Goal: Transaction & Acquisition: Purchase product/service

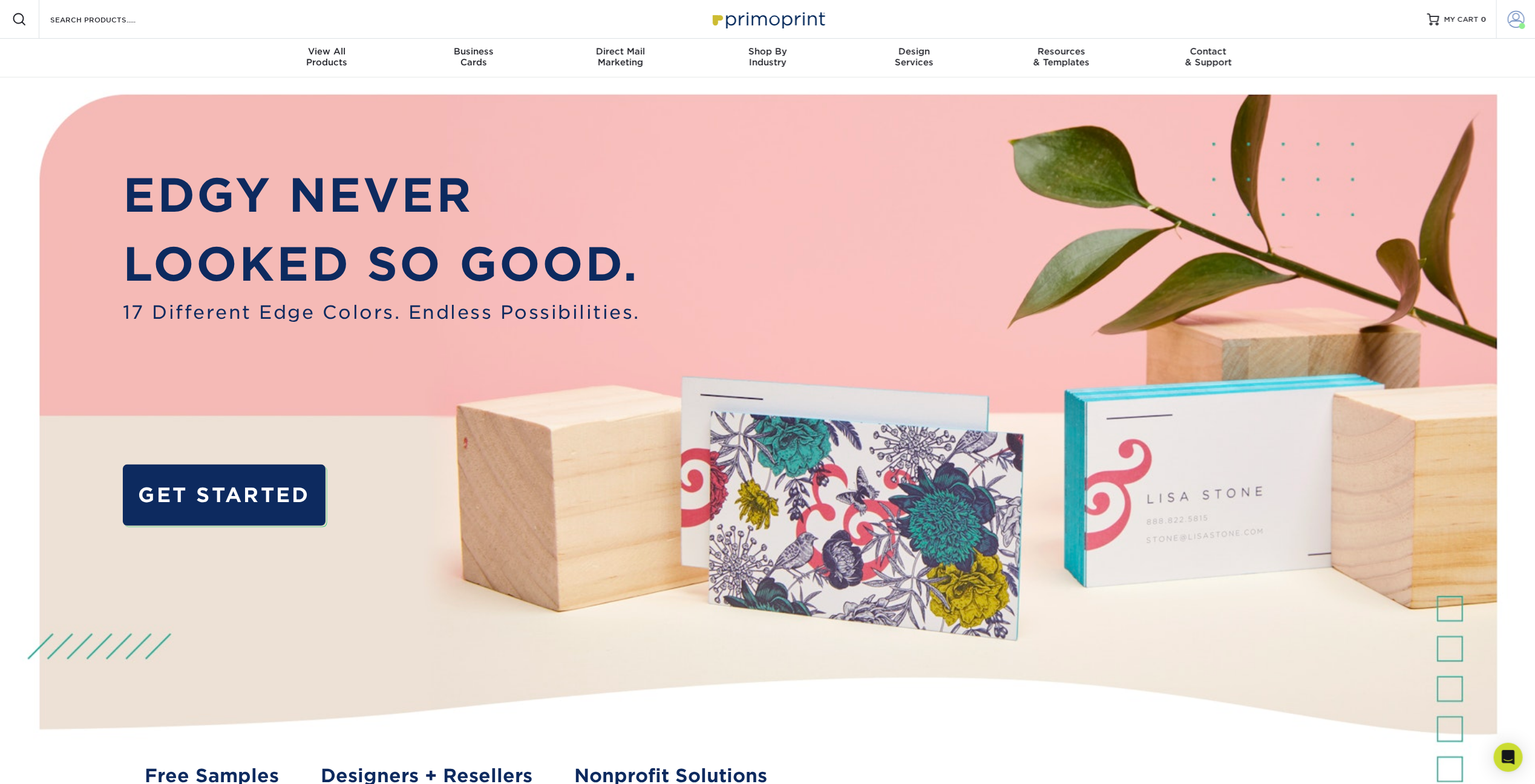
click at [1518, 21] on span at bounding box center [1517, 20] width 17 height 17
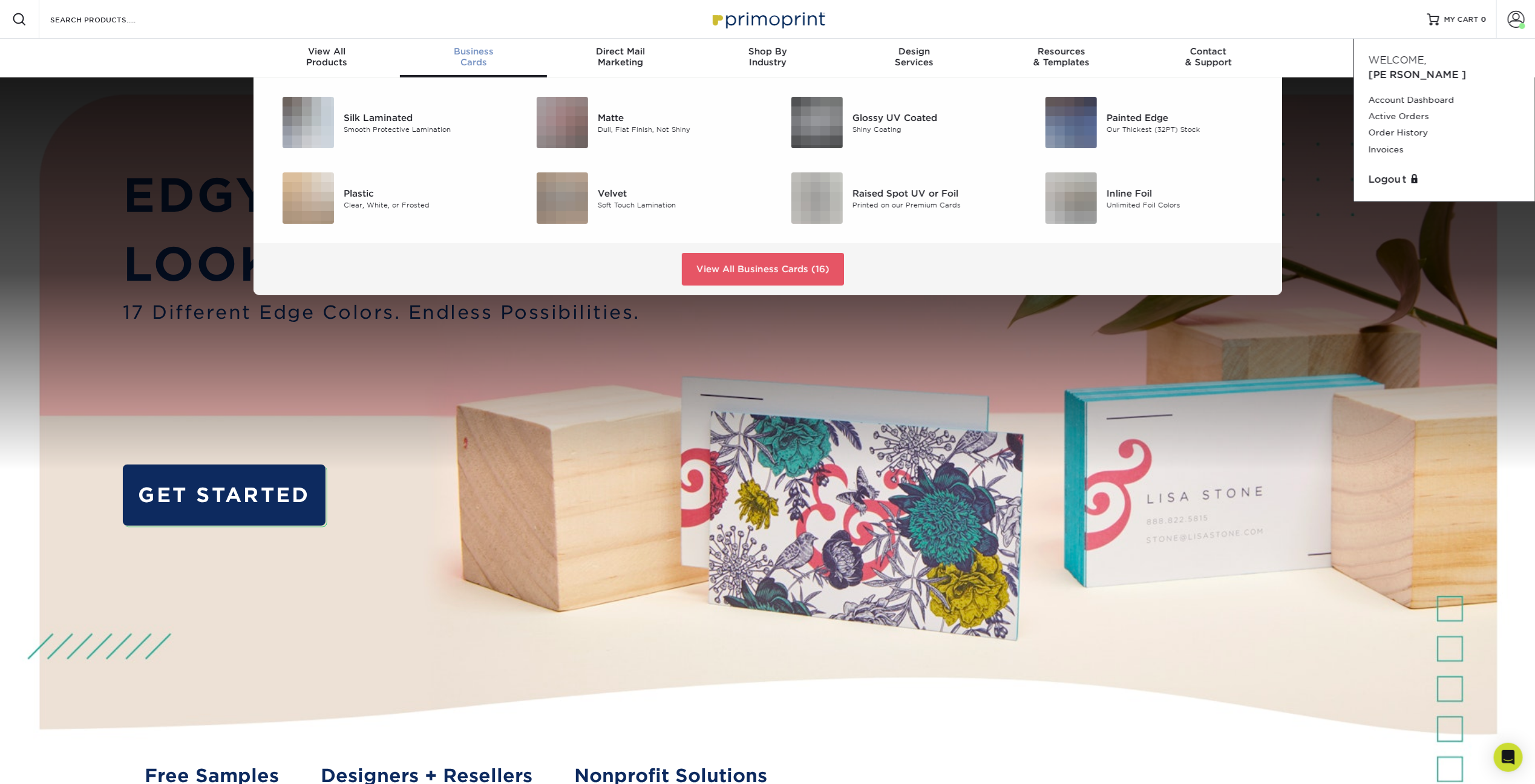
click at [468, 50] on span "Business" at bounding box center [473, 51] width 147 height 11
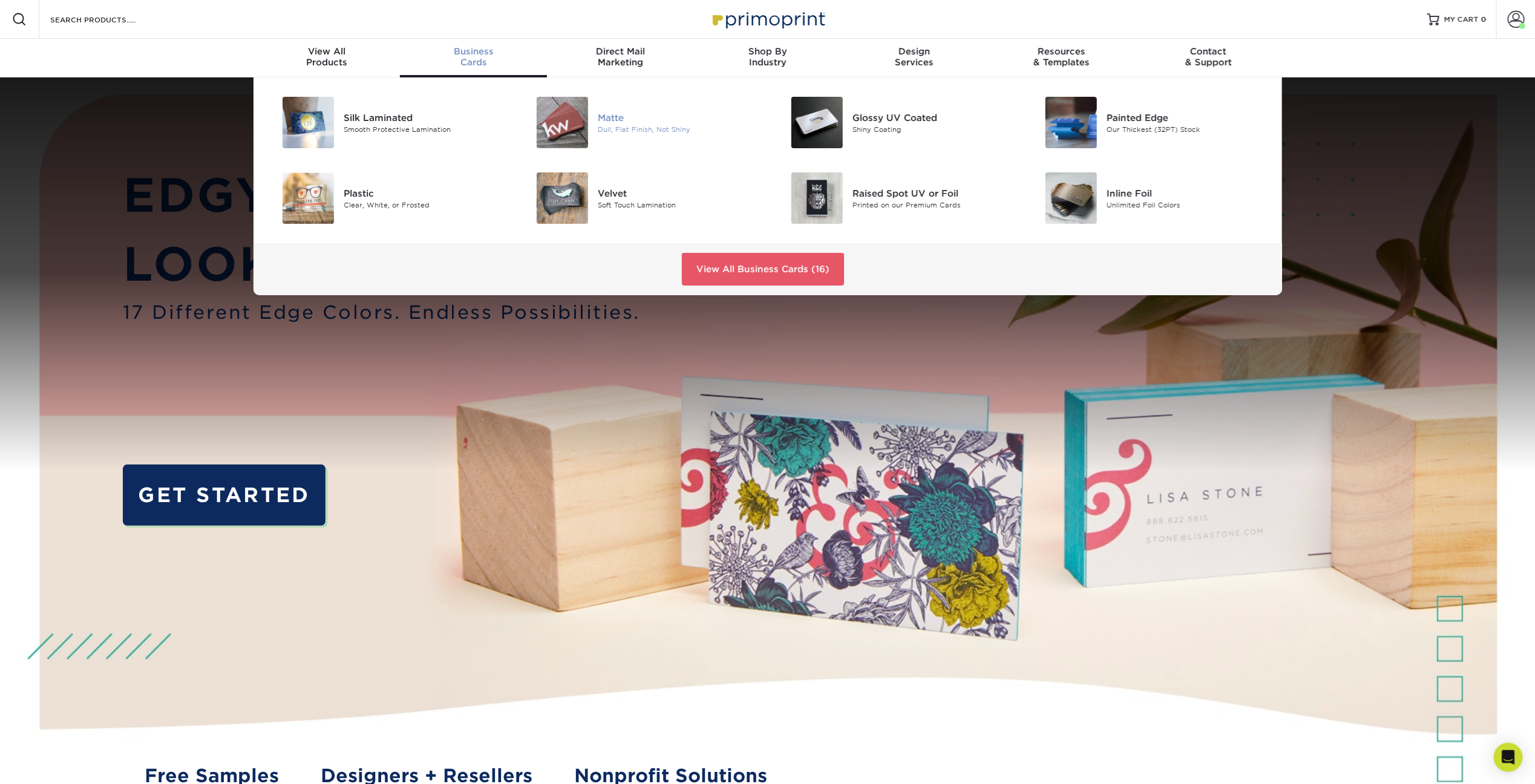
click at [550, 102] on img at bounding box center [563, 122] width 51 height 51
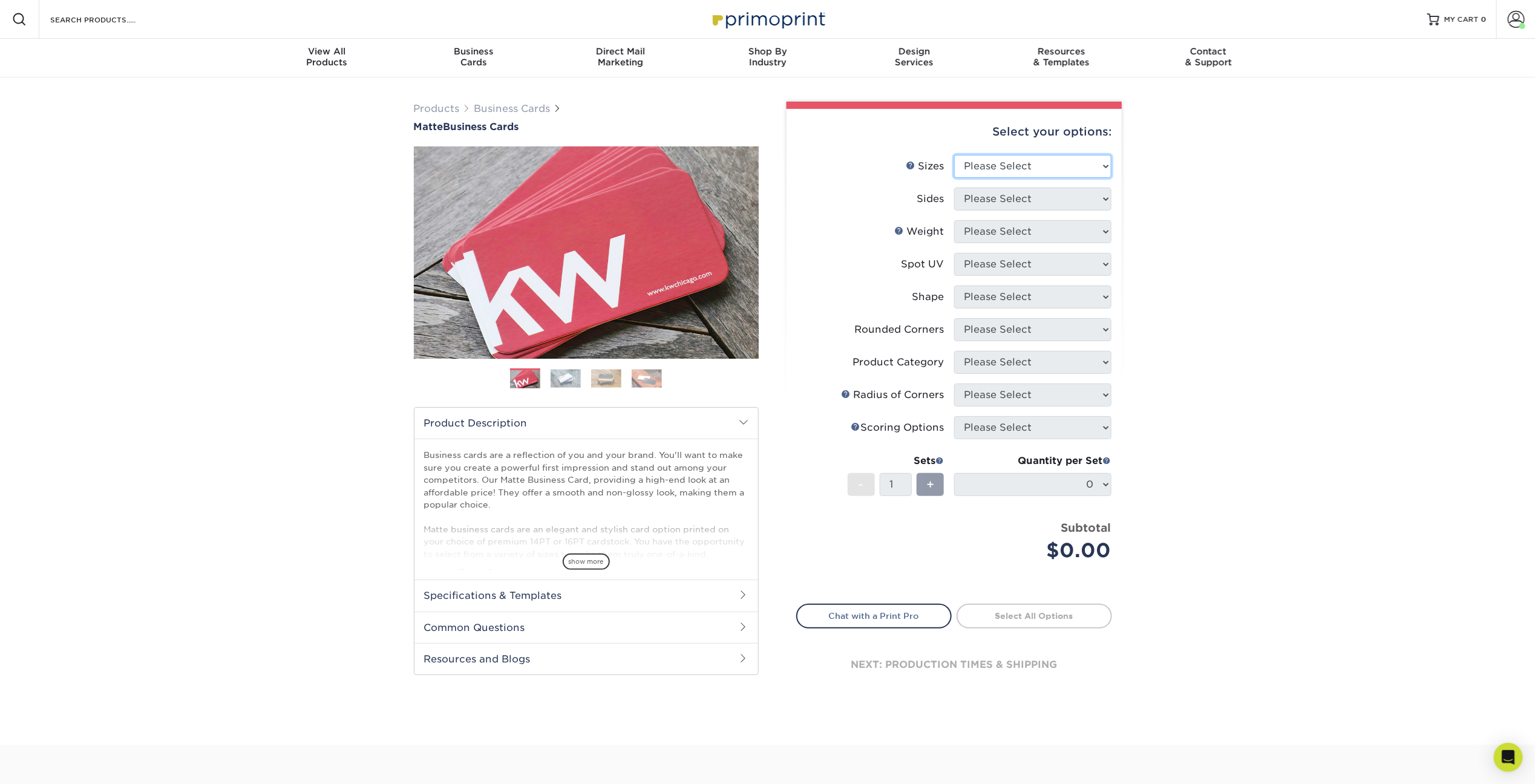
click at [1008, 171] on select "Please Select 1.5" x 3.5" - Mini 1.75" x 3.5" - Mini 2" x 2" - Square 2" x 3" -…" at bounding box center [1033, 166] width 157 height 23
select select "2.00x3.50"
click at [955, 155] on select "Please Select 1.5" x 3.5" - Mini 1.75" x 3.5" - Mini 2" x 2" - Square 2" x 3" -…" at bounding box center [1033, 166] width 157 height 23
click at [1013, 214] on li "Sides Please Select Print Both Sides Print Front Only" at bounding box center [955, 203] width 315 height 32
click at [1018, 197] on select "Please Select Print Both Sides Print Front Only" at bounding box center [1033, 199] width 157 height 23
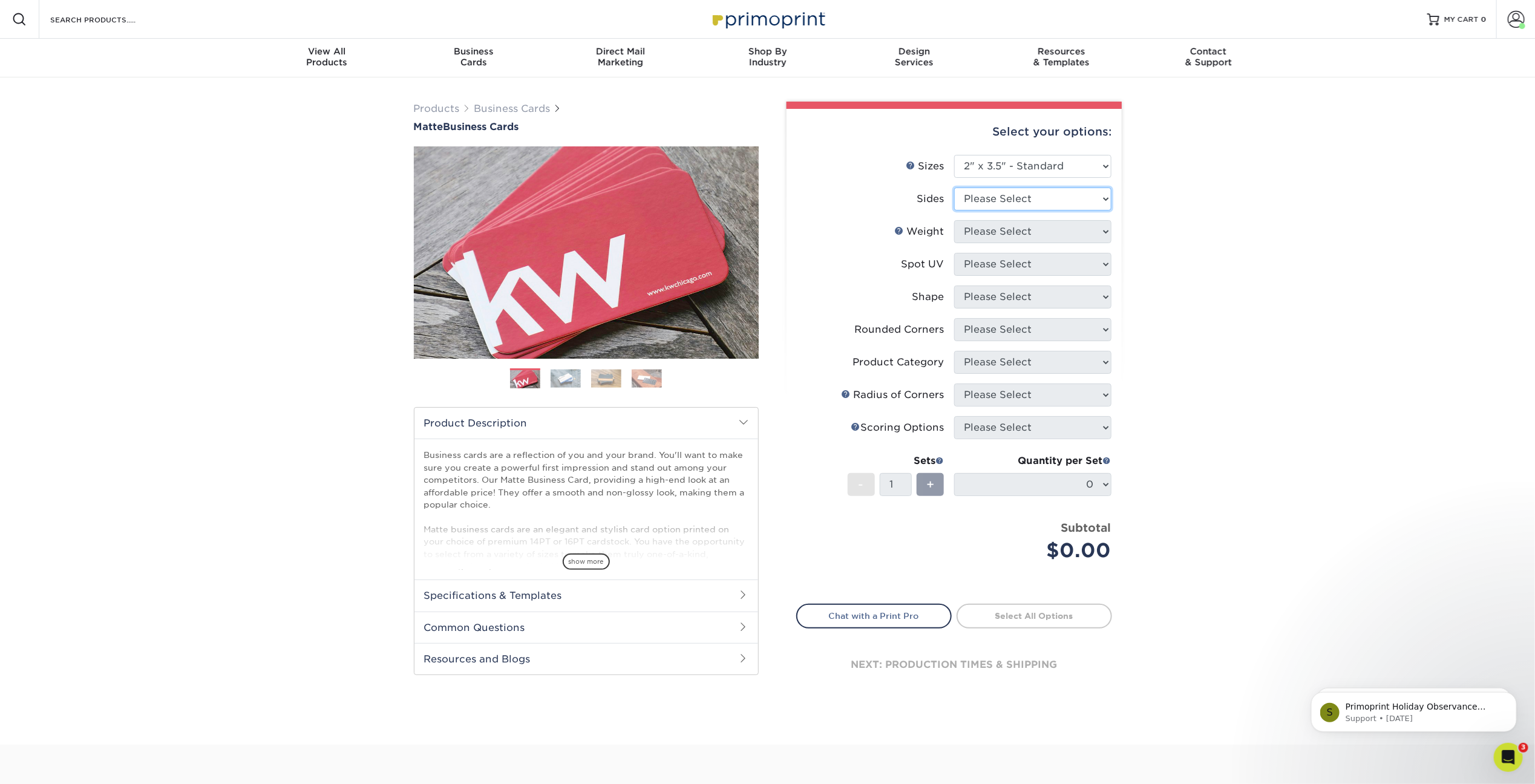
select select "13abbda7-1d64-4f25-8bb2-c179b224825d"
click at [955, 187] on select "Please Select Print Both Sides Print Front Only" at bounding box center [1033, 199] width 157 height 23
click at [1020, 233] on select "Please Select" at bounding box center [1033, 232] width 157 height 23
select select "16PT"
click at [955, 220] on select "Please Select 16PT 14PT" at bounding box center [1033, 232] width 157 height 23
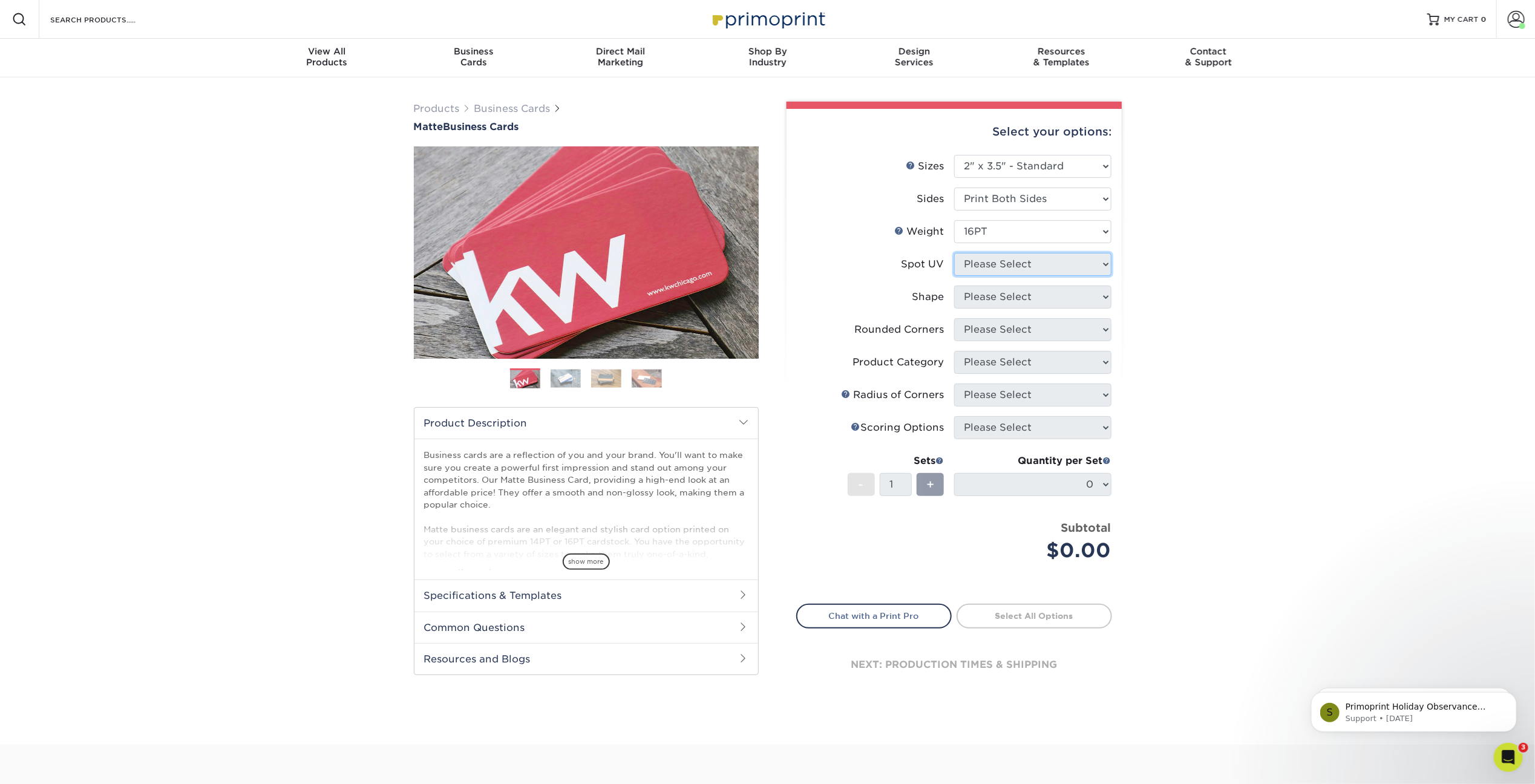
click at [1029, 272] on select "Please Select No Spot UV Front and Back (Both Sides) Front Only Back Only" at bounding box center [1033, 264] width 157 height 23
select select "3"
click at [955, 253] on select "Please Select No Spot UV Front and Back (Both Sides) Front Only Back Only" at bounding box center [1033, 264] width 157 height 23
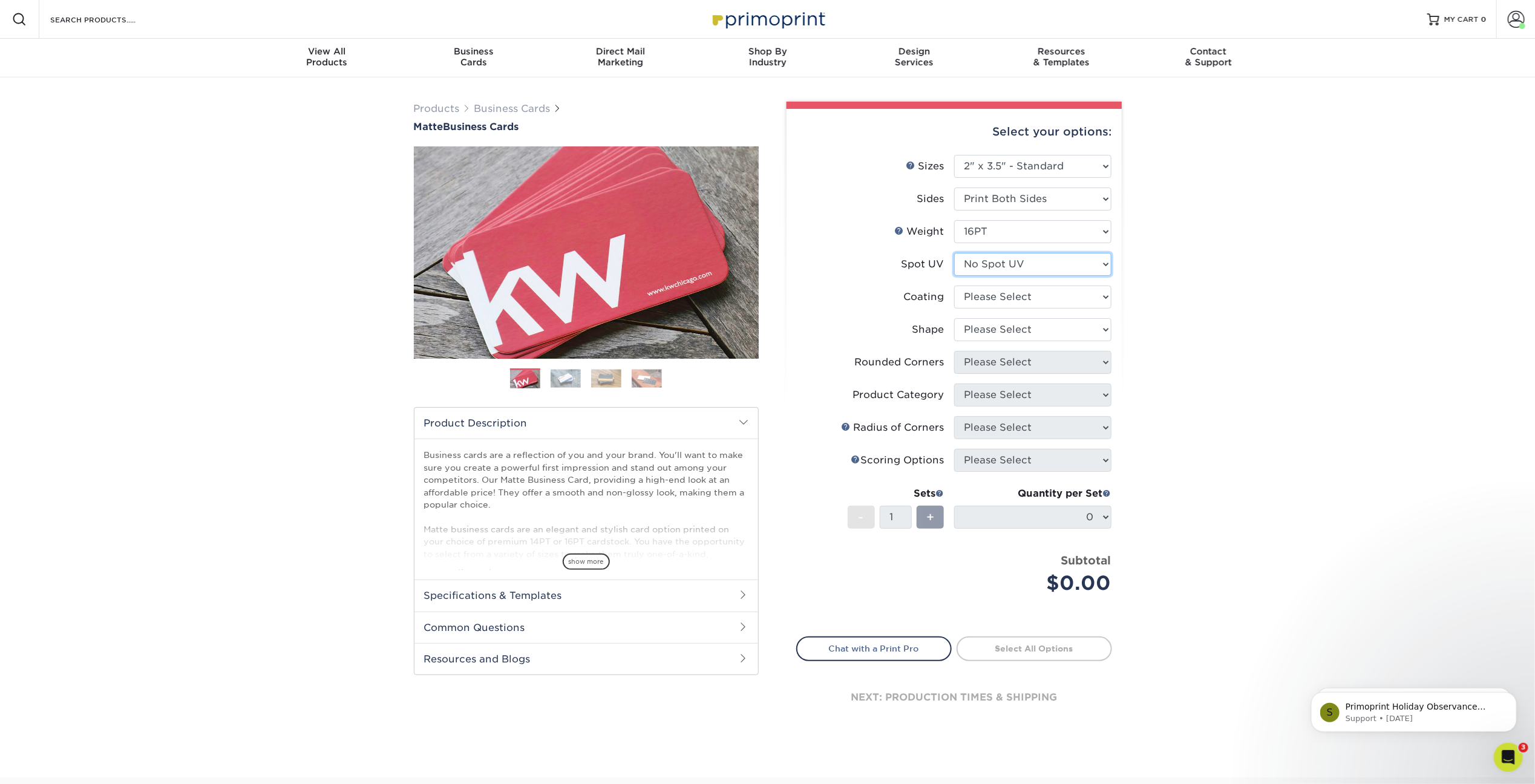
click at [1037, 253] on select "Please Select No Spot UV Front and Back (Both Sides) Front Only Back Only" at bounding box center [1033, 264] width 157 height 23
click at [1041, 296] on select at bounding box center [1033, 297] width 157 height 23
select select "121bb7b5-3b4d-429f-bd8d-bbf80e953313"
click at [955, 285] on select at bounding box center [1033, 297] width 157 height 23
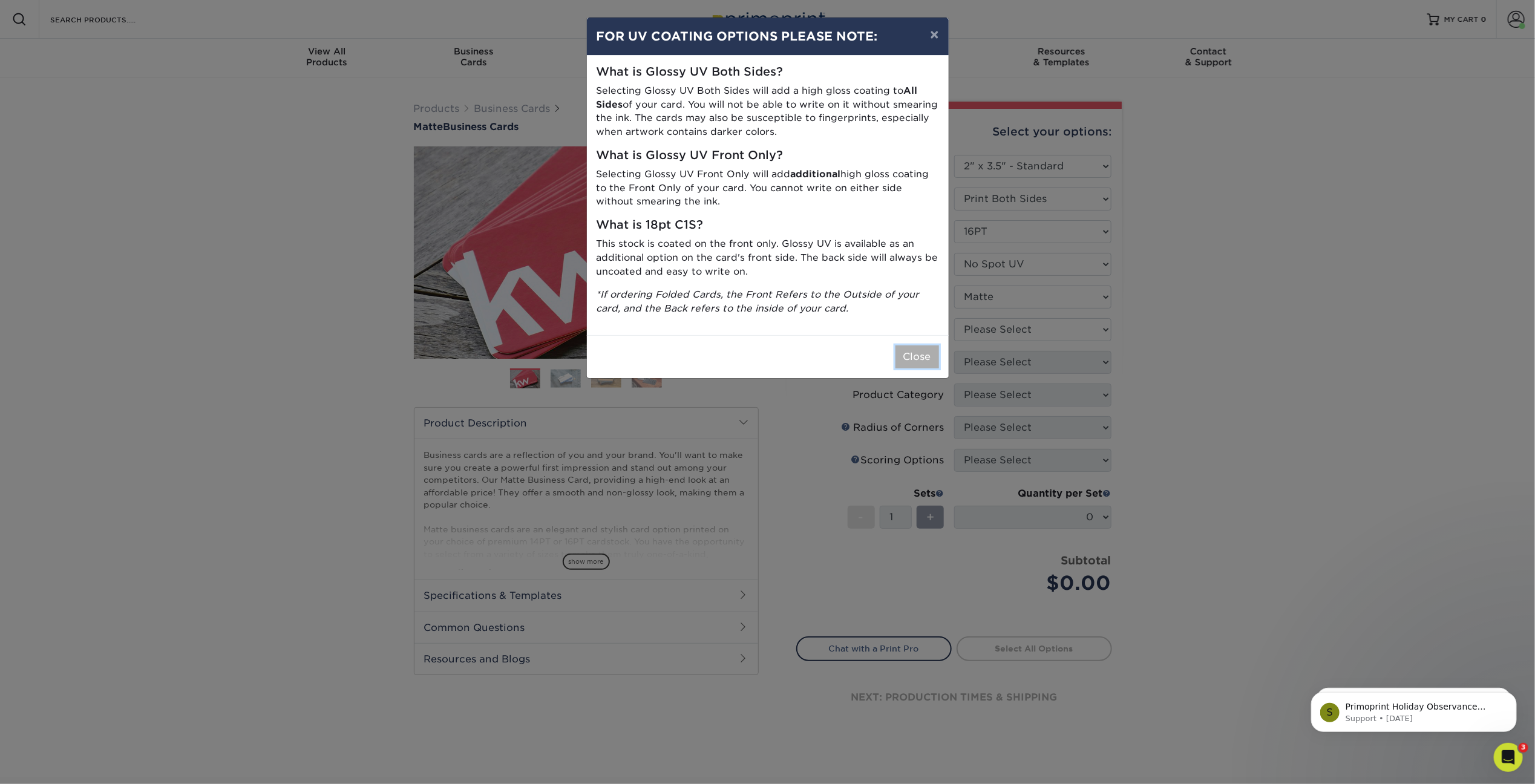
click at [920, 351] on button "Close" at bounding box center [917, 357] width 43 height 23
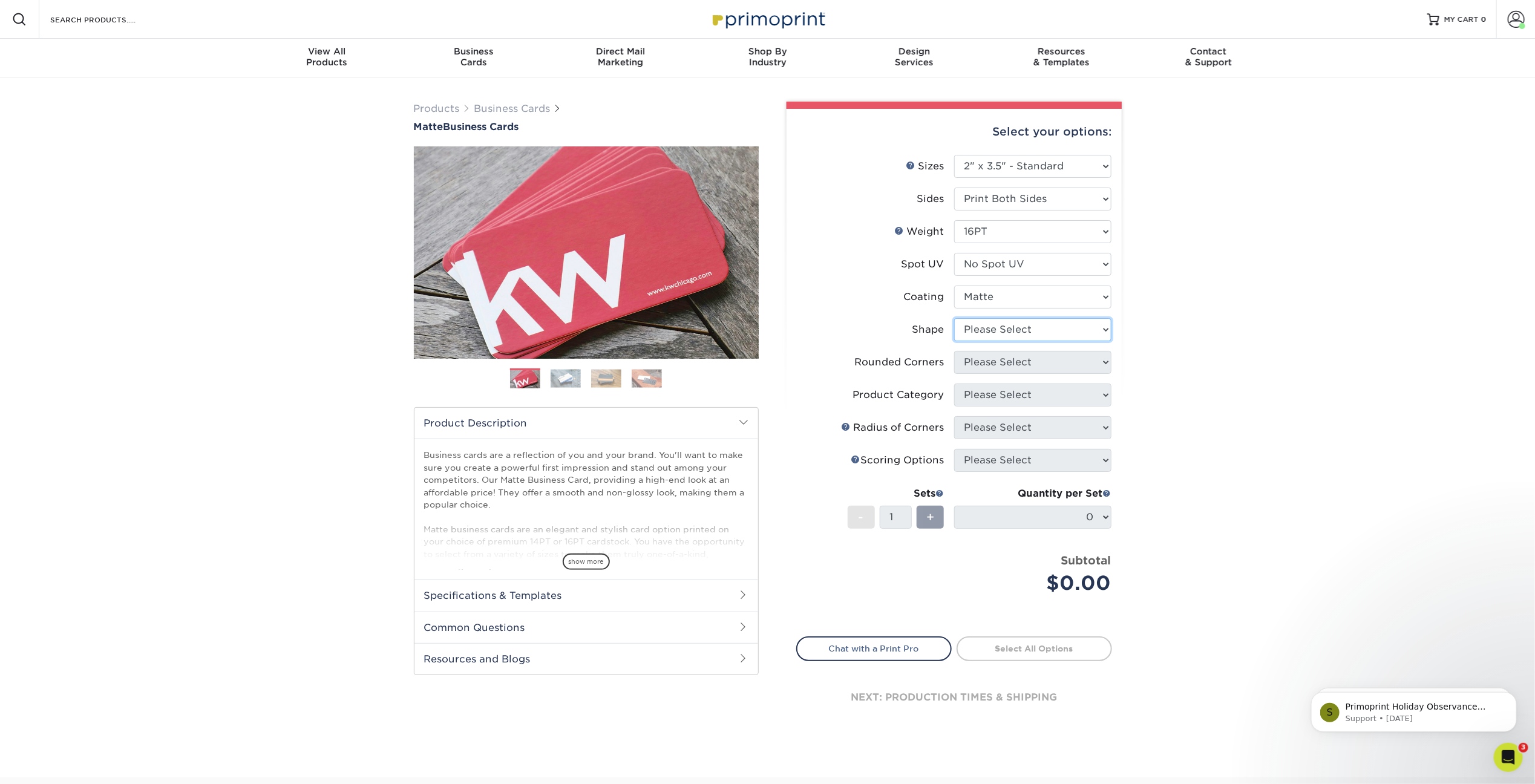
click at [1038, 330] on select "Please Select Standard Oval" at bounding box center [1033, 330] width 157 height 23
select select "standard"
click at [955, 318] on select "Please Select Standard Oval" at bounding box center [1033, 330] width 157 height 23
click at [1026, 357] on select "Please Select Yes - Round 2 Corners Yes - Round 4 Corners No" at bounding box center [1033, 362] width 157 height 23
select select "0"
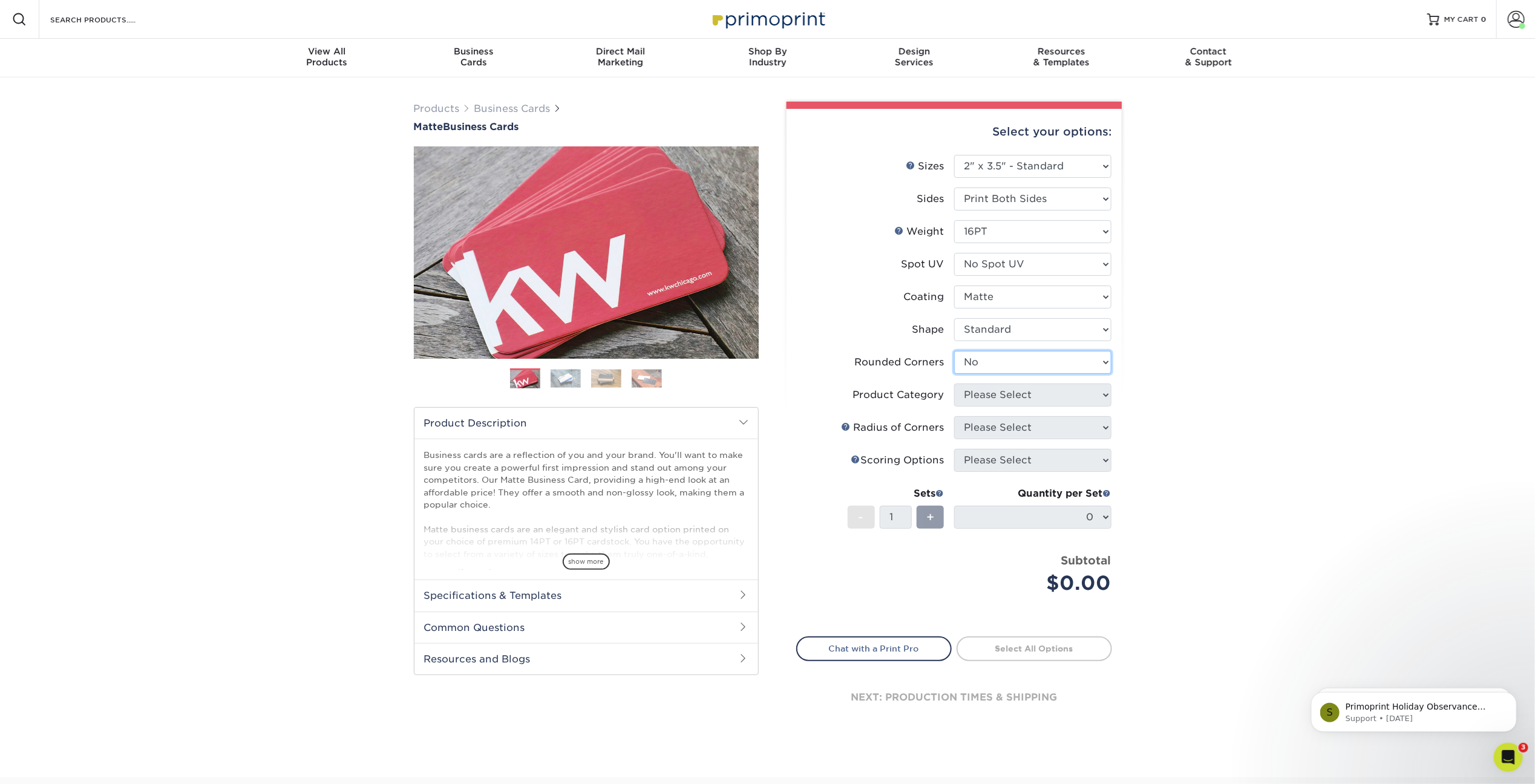
click at [955, 351] on select "Please Select Yes - Round 2 Corners Yes - Round 4 Corners No" at bounding box center [1033, 362] width 157 height 23
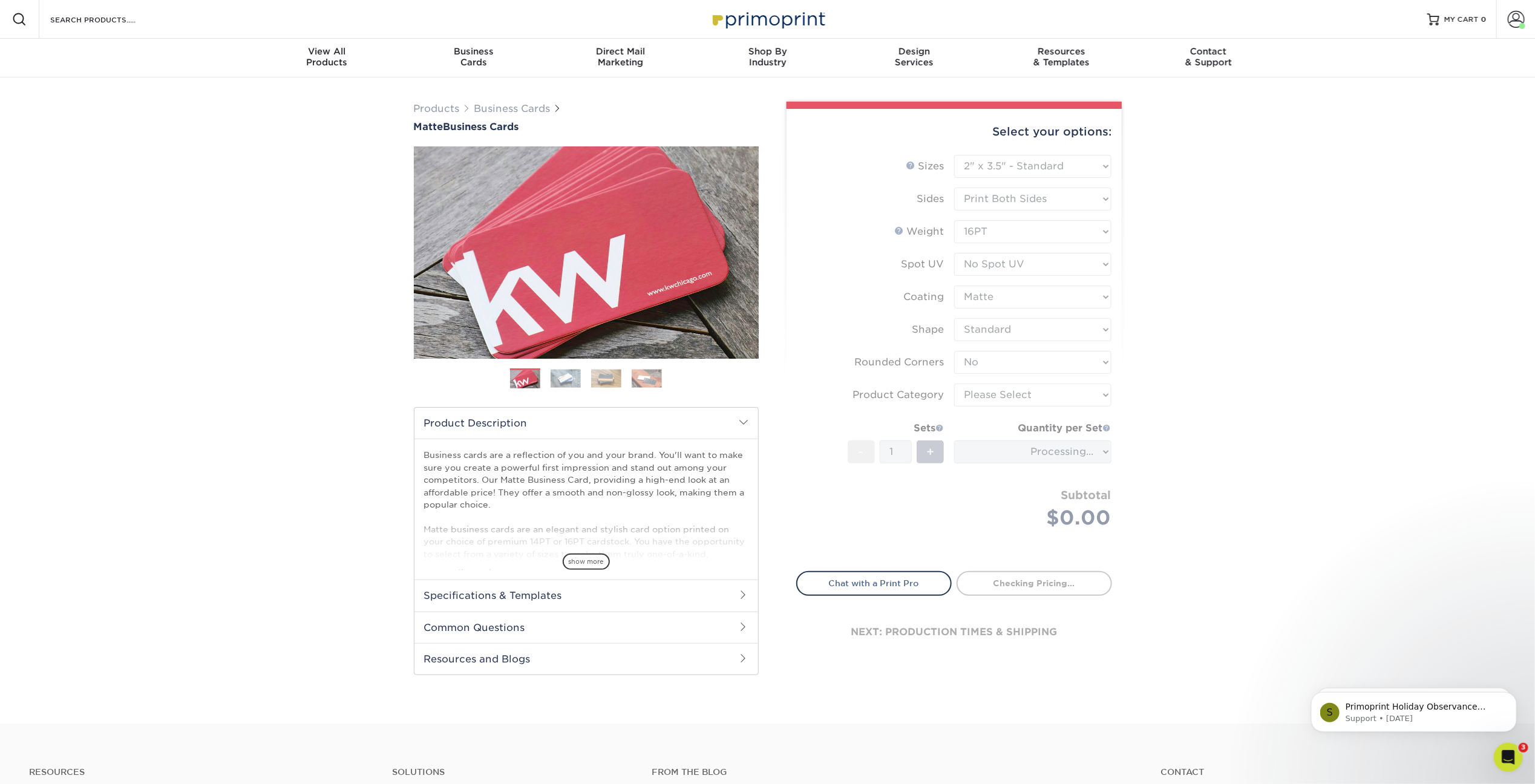
click at [1025, 397] on form "Sizes Help Sizes Please Select 1.5" x 3.5" - Mini 1.75" x 3.5" - Mini 2" x 2" -…" at bounding box center [955, 356] width 316 height 402
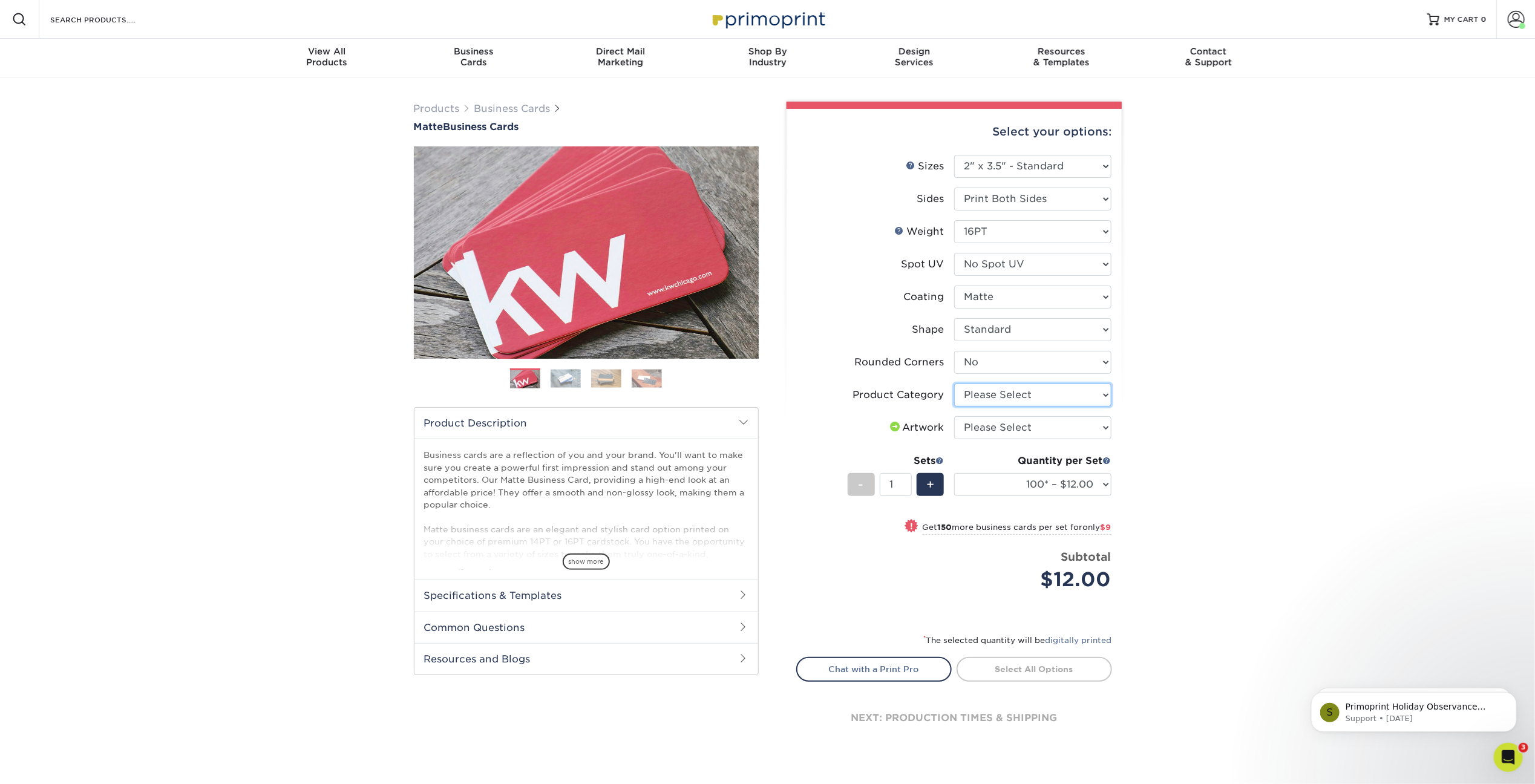
click at [1048, 392] on select "Please Select Business Cards" at bounding box center [1033, 395] width 157 height 23
select select "3b5148f1-0588-4f88-a218-97bcfdce65c1"
click at [955, 384] on select "Please Select Business Cards" at bounding box center [1033, 395] width 157 height 23
click at [1041, 428] on select "Please Select I will upload files I need a design - $100" at bounding box center [1033, 428] width 157 height 23
select select "upload"
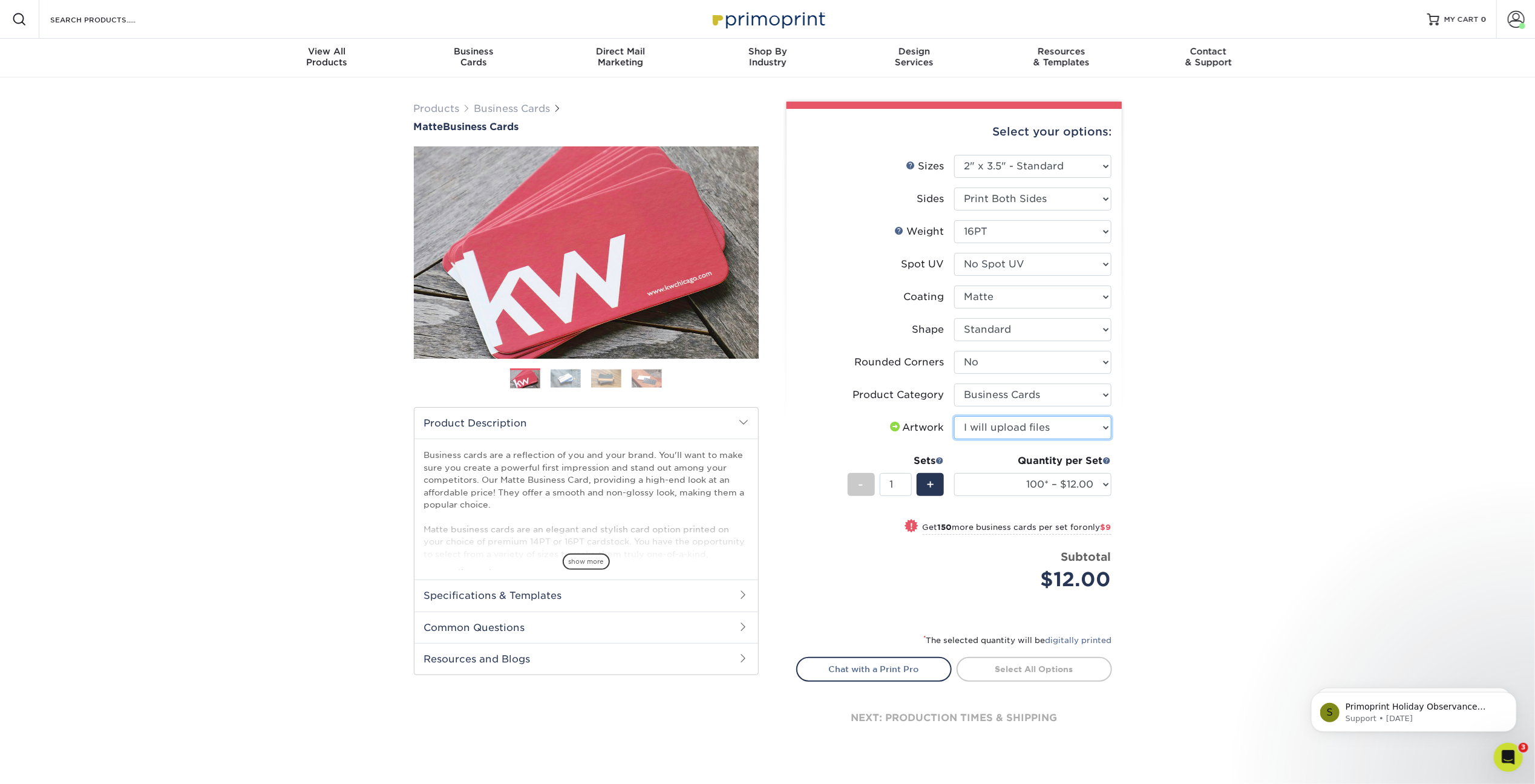
click at [955, 416] on select "Please Select I will upload files I need a design - $100" at bounding box center [1033, 428] width 157 height 23
click at [1037, 487] on select "100* – $12.00 250* – $21.00 500 – $42.00 1000 – $53.00 2500 – $95.00 5000 – $18…" at bounding box center [1033, 485] width 157 height 23
select select "250* – $21.00"
click at [955, 473] on select "100* – $12.00 250* – $21.00 500 – $42.00 1000 – $53.00 2500 – $95.00 5000 – $18…" at bounding box center [1033, 485] width 157 height 23
click at [1039, 666] on link "Proceed to Shipping" at bounding box center [1035, 668] width 156 height 22
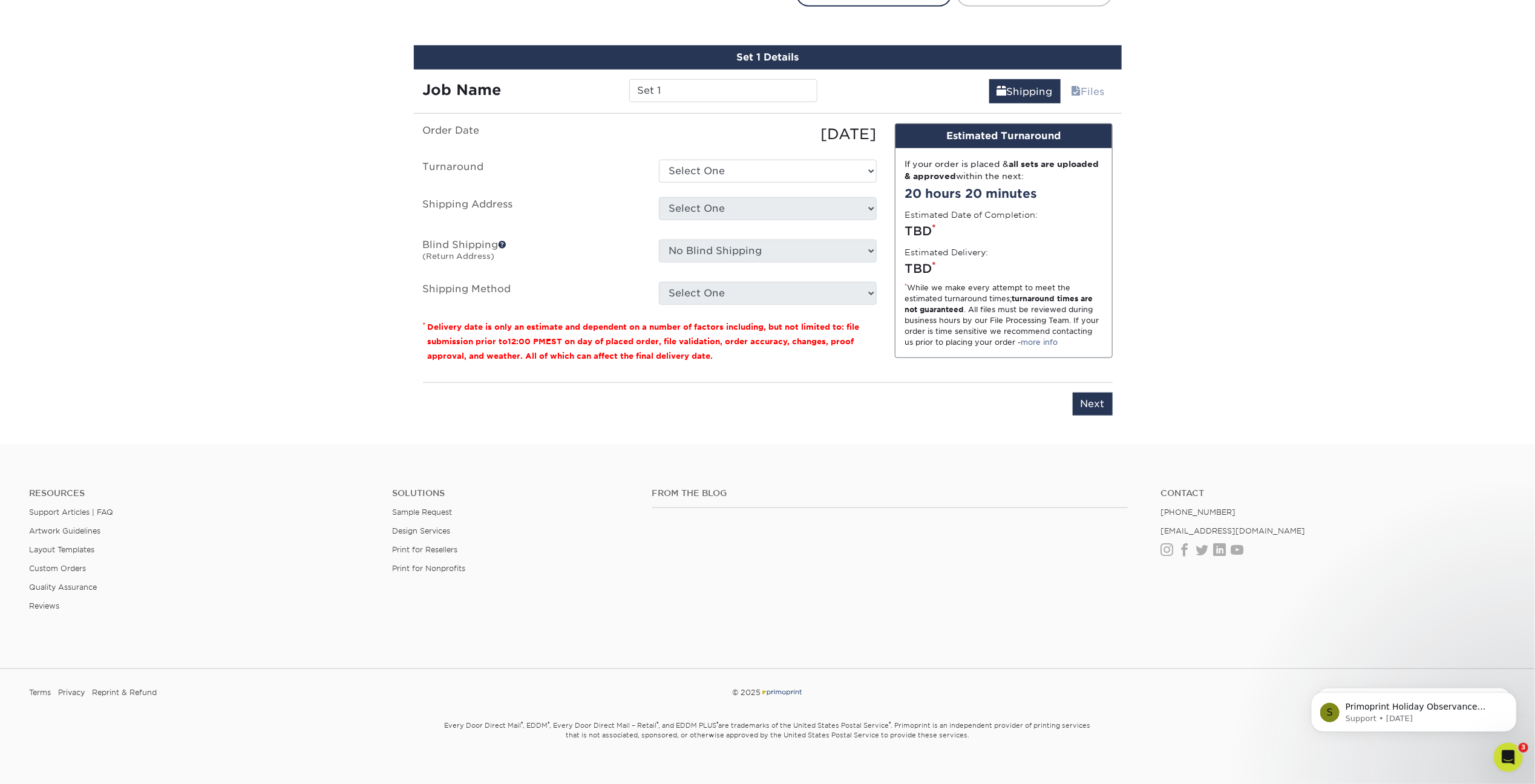
scroll to position [687, 0]
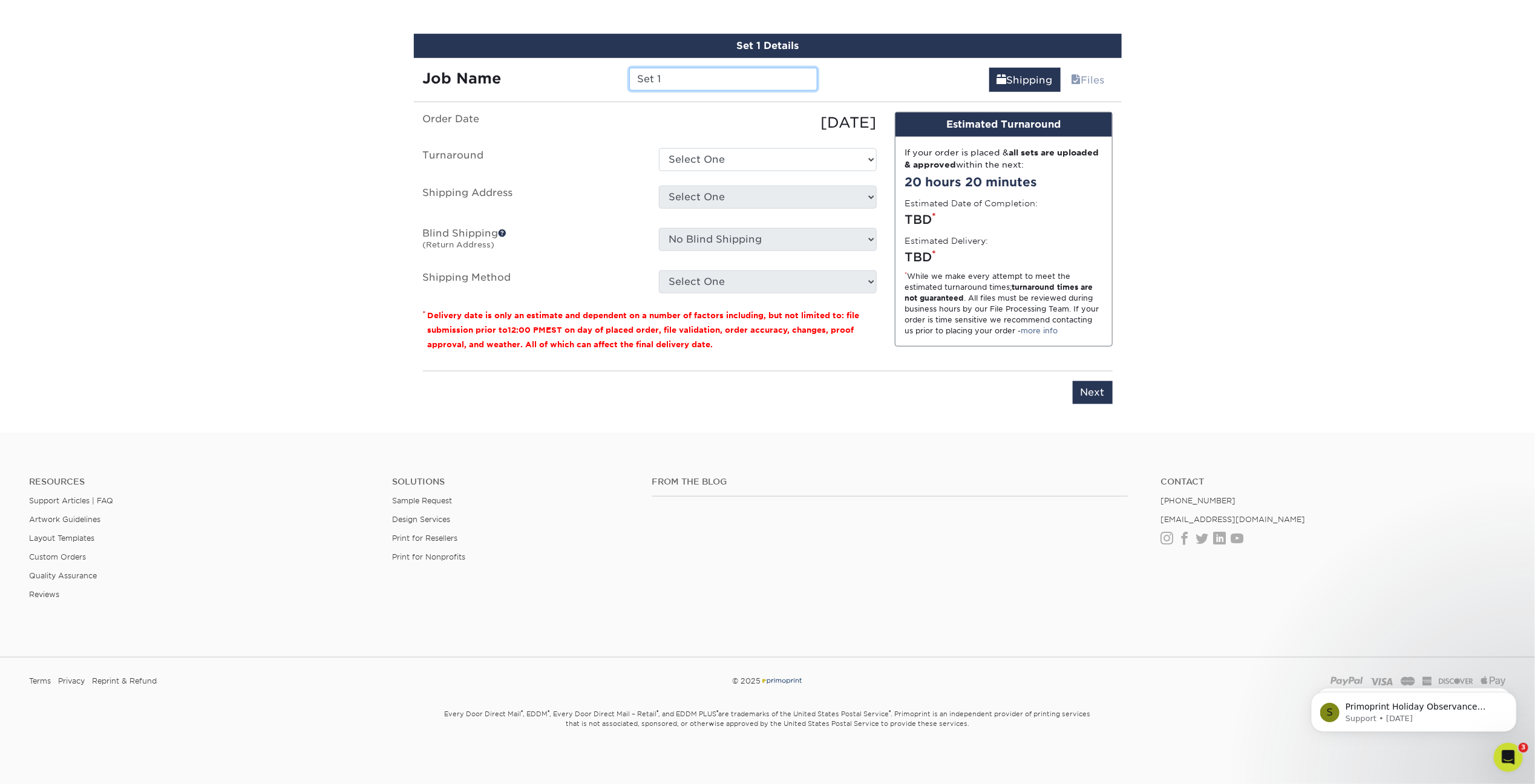
click at [688, 80] on input "Set 1" at bounding box center [723, 80] width 188 height 23
click at [687, 80] on input "Set 1" at bounding box center [723, 80] width 188 height 23
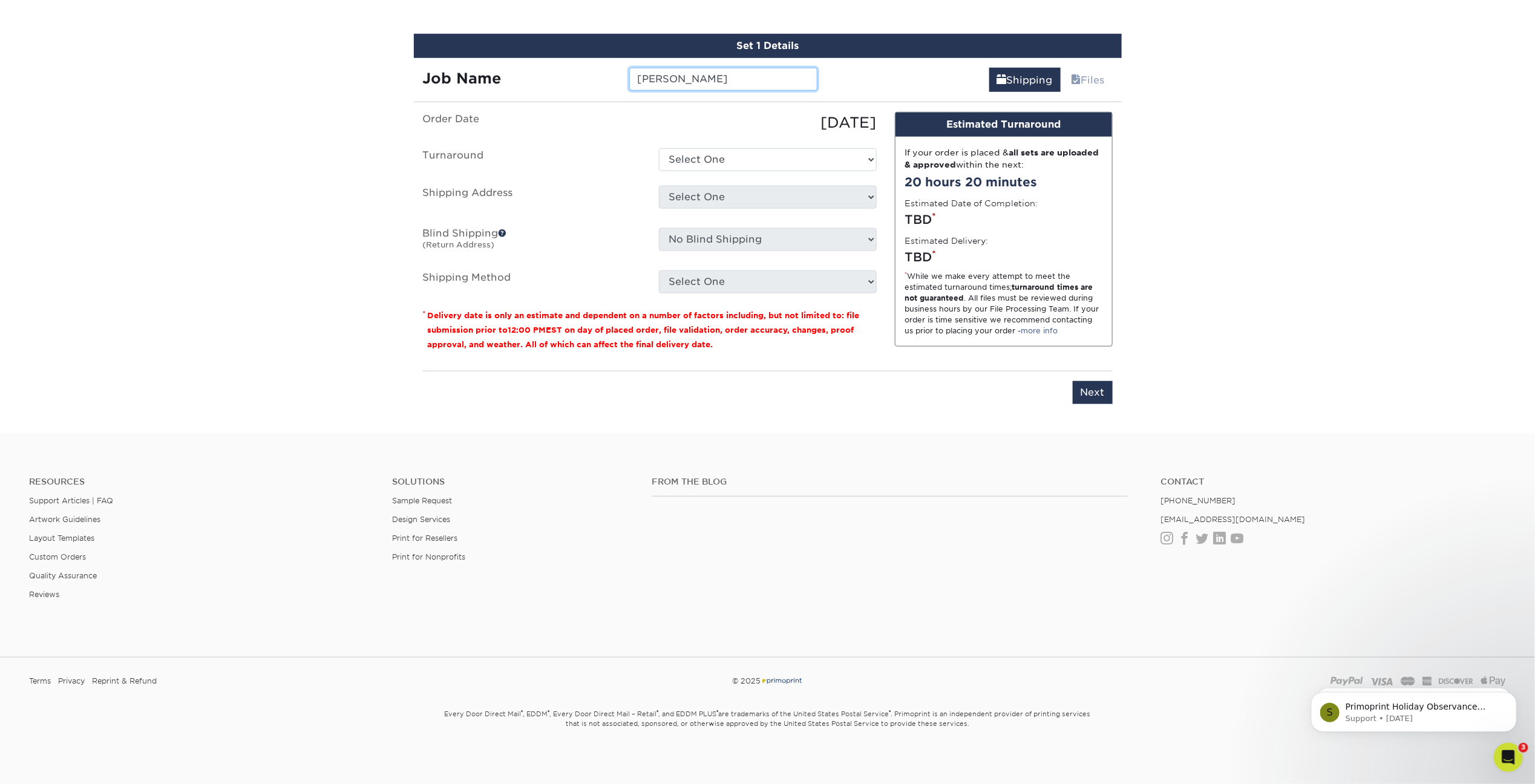
click at [721, 76] on input "Israel Ibarra" at bounding box center [723, 80] width 188 height 23
paste input "u"
type input "[PERSON_NAME]"
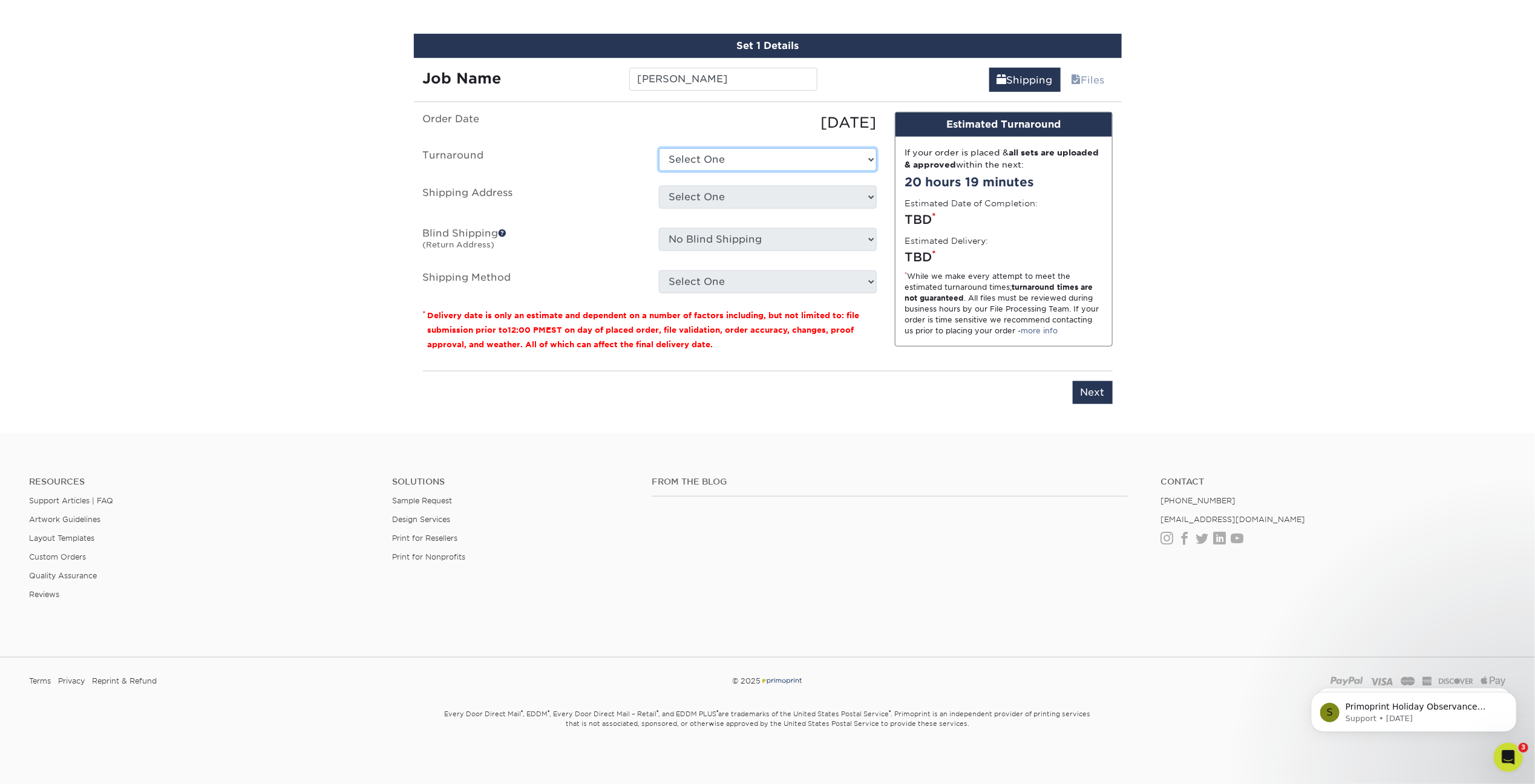
click at [753, 154] on select "Select One 2-4 Business Days 2 Day Next Business Day" at bounding box center [768, 160] width 218 height 23
select select "23721297-b68b-4846-ba83-3171e6bd9d78"
click at [659, 148] on select "Select One 2-4 Business Days 2 Day Next Business Day" at bounding box center [768, 160] width 218 height 23
click at [736, 188] on select "Select One Dave Karston – GR Dave Karston – GR Dave Karston – GR Dave Mechem - …" at bounding box center [768, 197] width 218 height 23
select select "newaddress"
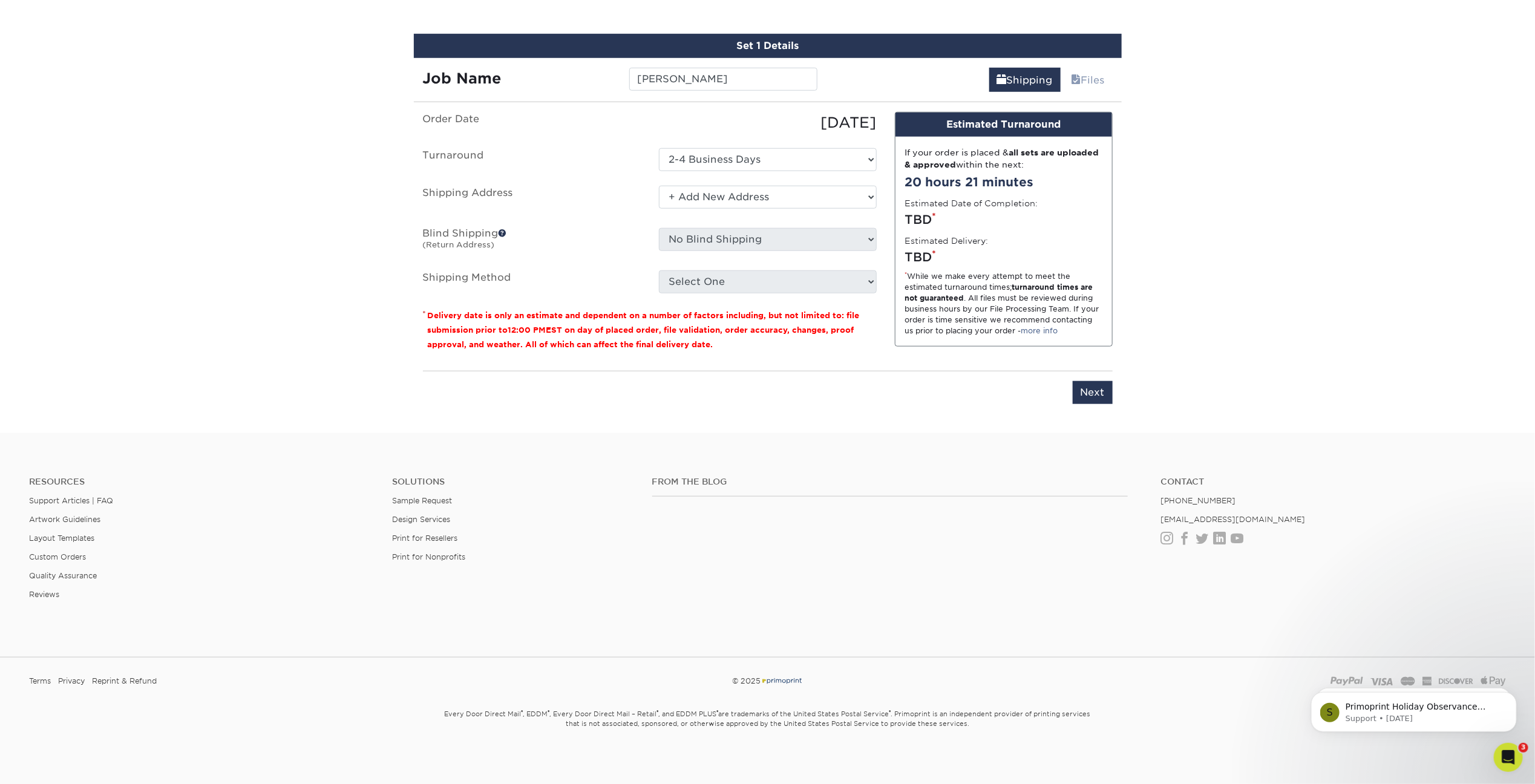
click at [659, 185] on select "Select One Dave Karston – GR Dave Karston – GR Dave Karston – GR Dave Mechem - …" at bounding box center [768, 197] width 218 height 23
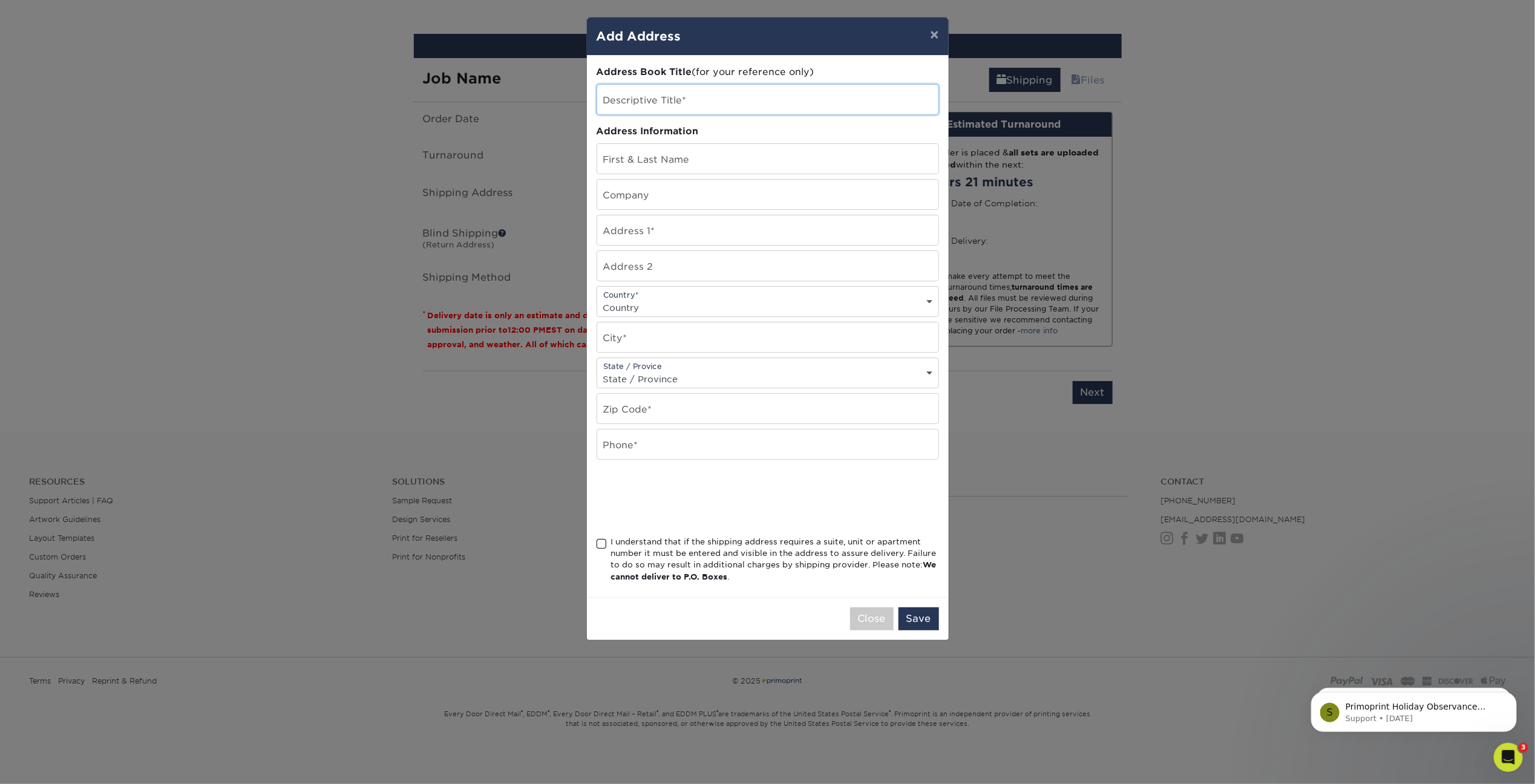
click at [718, 92] on input "text" at bounding box center [767, 99] width 341 height 29
type input "I"
paste input "[PERSON_NAME]"
type input "[PERSON_NAME]"
click at [681, 158] on input "text" at bounding box center [767, 159] width 341 height 29
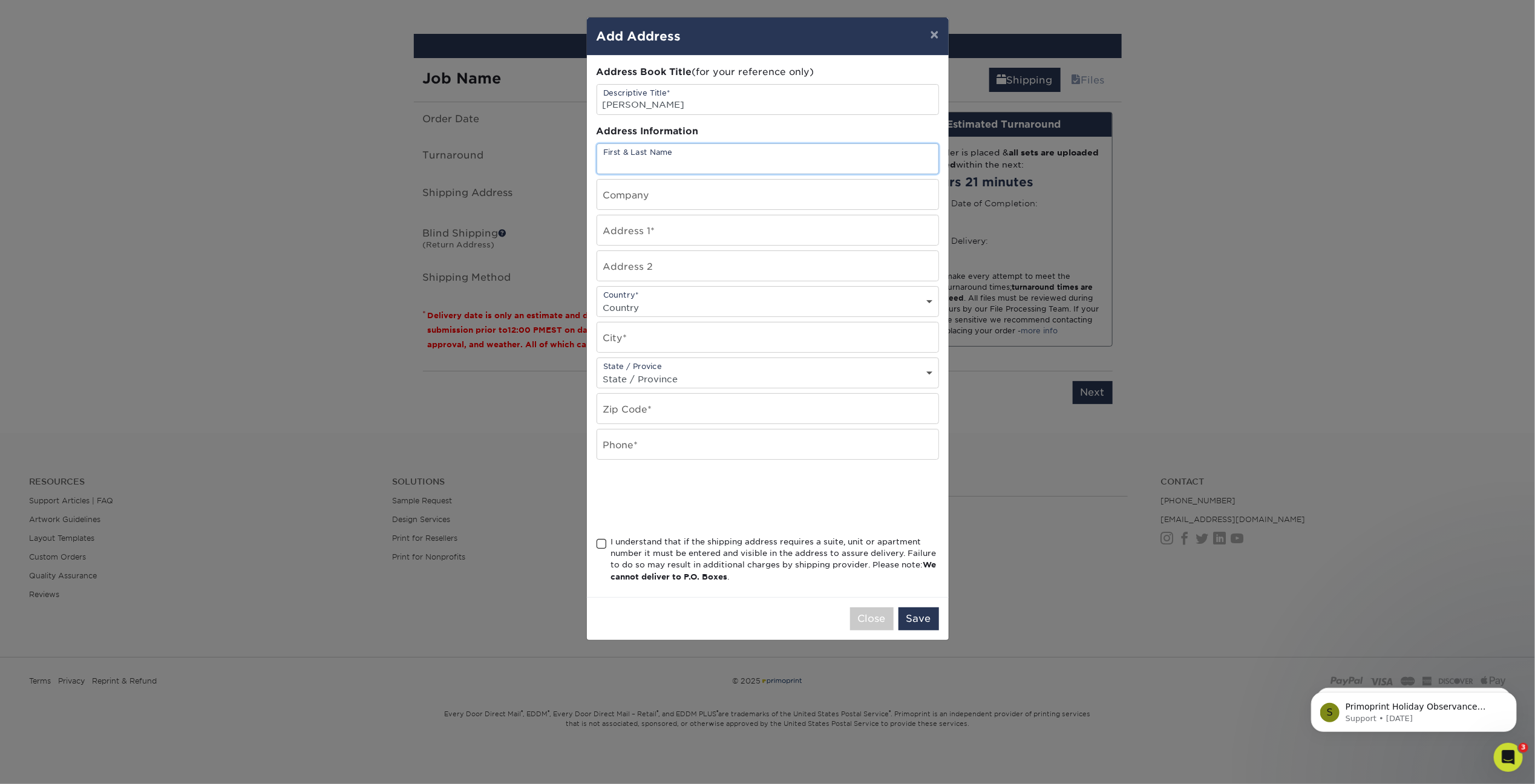
paste input "[PERSON_NAME]"
type input "[PERSON_NAME]"
click at [674, 195] on input "text" at bounding box center [767, 195] width 341 height 29
type input "Modernistic"
type input "1402 Rankin Street"
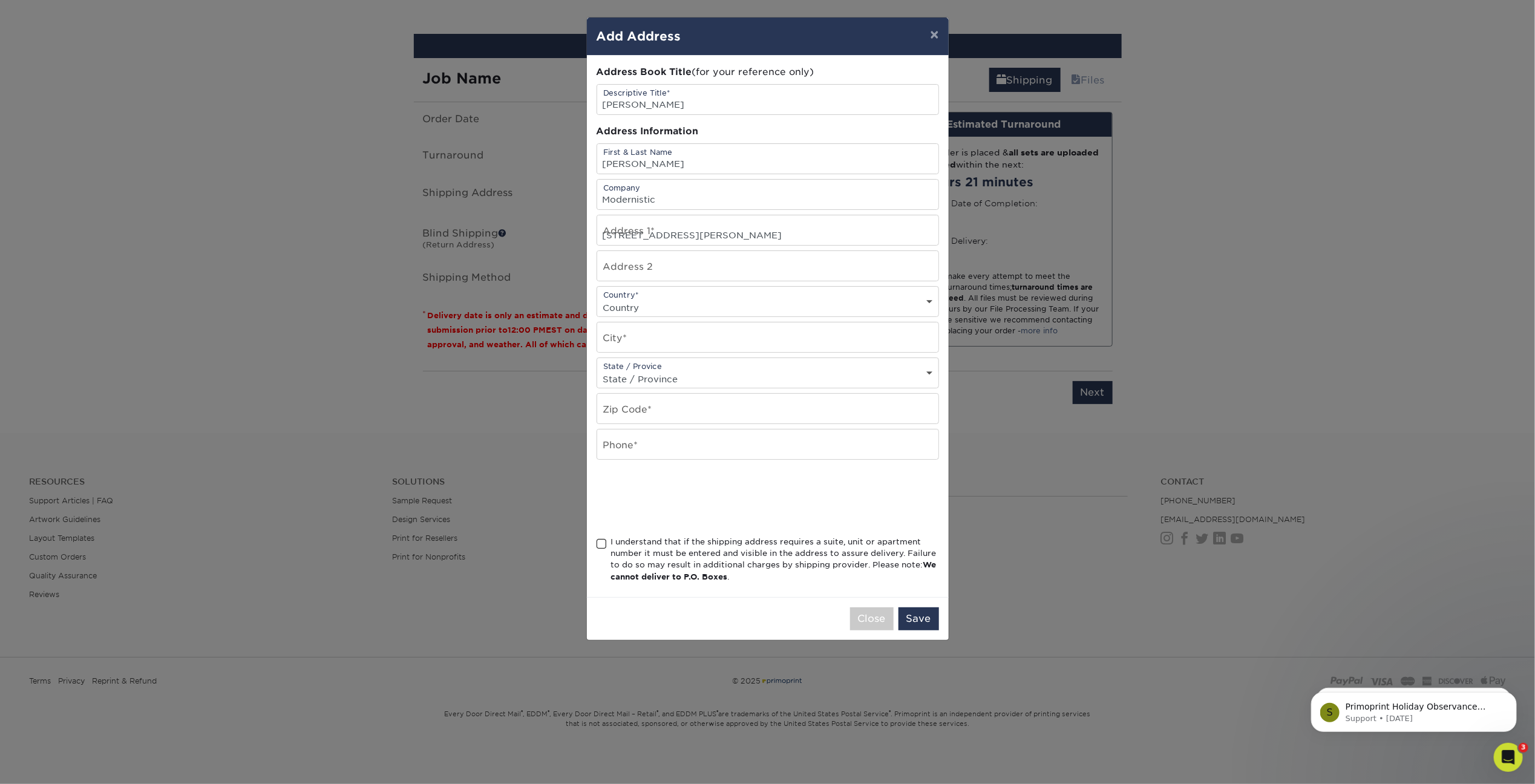
select select "US"
type input "TROY"
select select "MI"
type input "48083"
type input "2696556038"
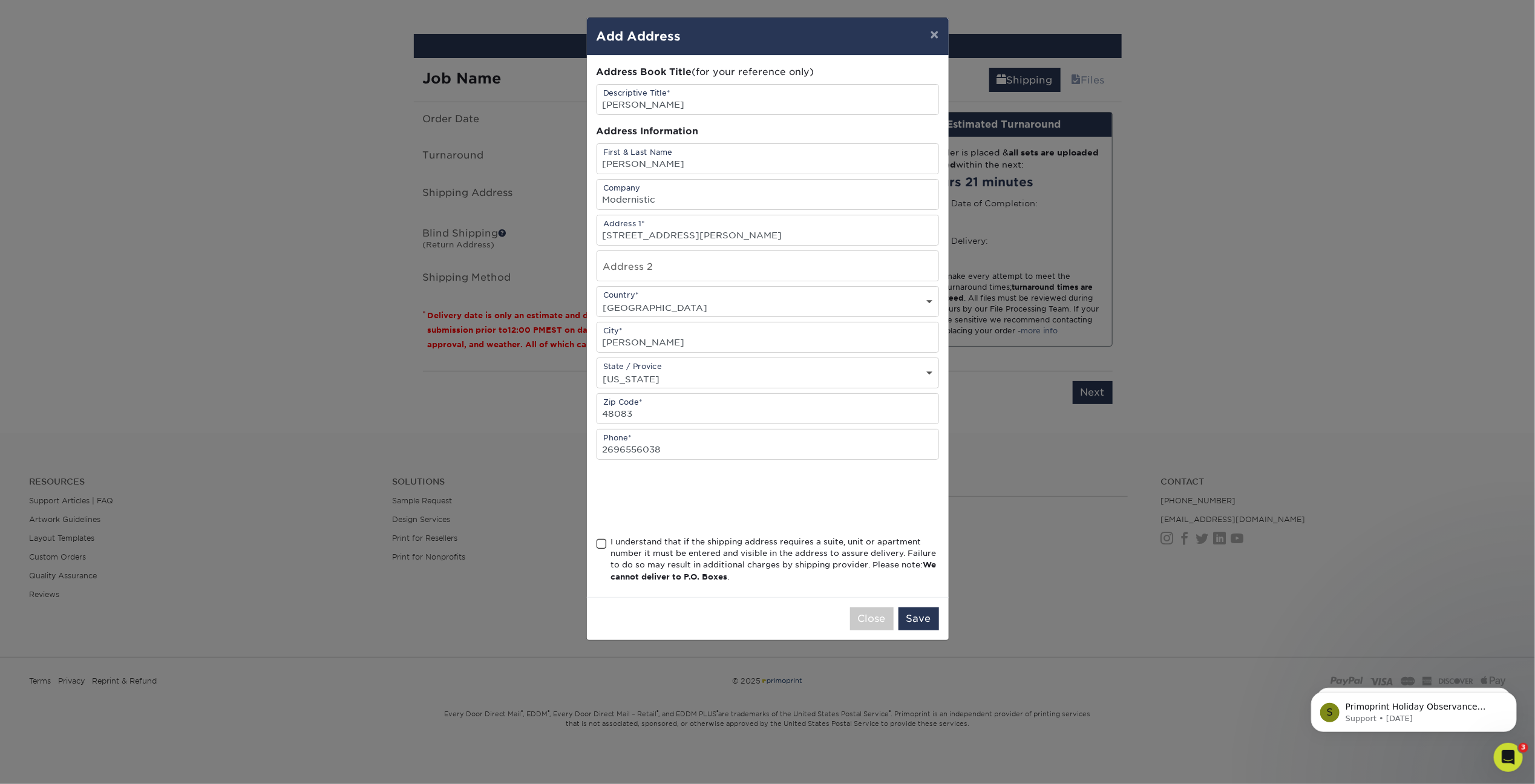
click at [599, 539] on span at bounding box center [602, 544] width 10 height 12
click at [0, 0] on input "I understand that if the shipping address requires a suite, unit or apartment n…" at bounding box center [0, 0] width 0 height 0
click at [918, 608] on button "Save" at bounding box center [919, 619] width 40 height 23
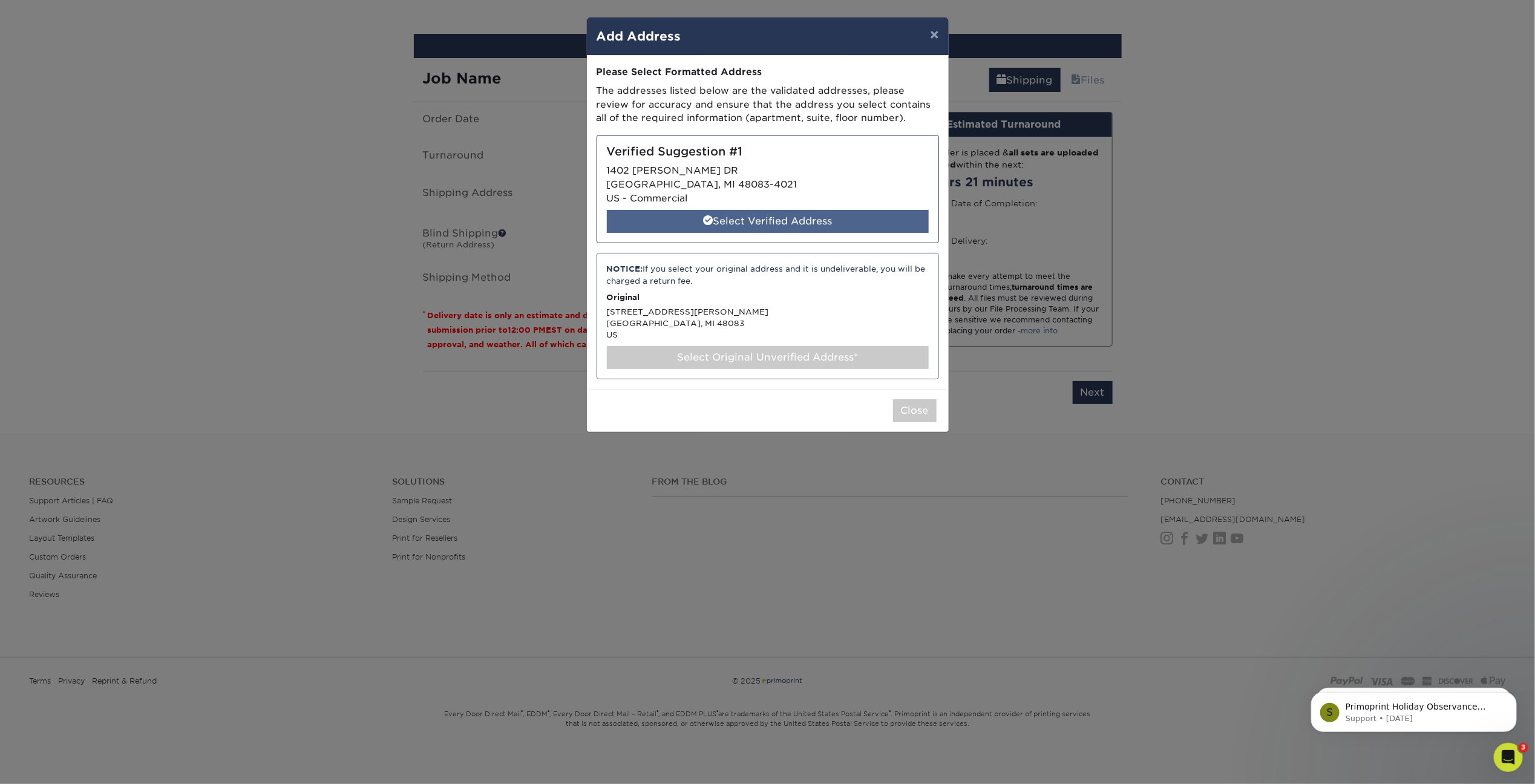
click at [800, 220] on div "Select Verified Address" at bounding box center [768, 222] width 322 height 23
select select "284954"
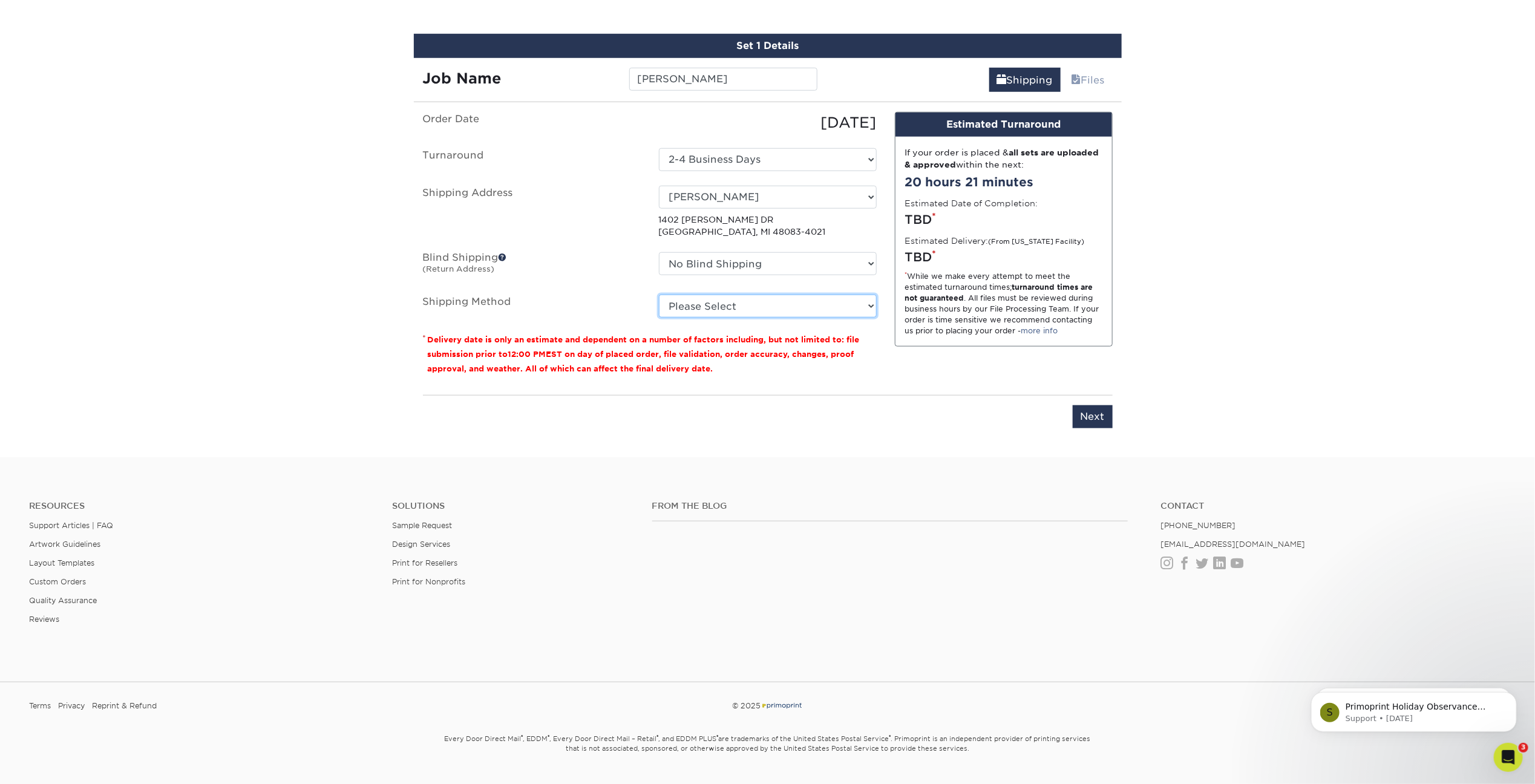
click at [776, 305] on select "Please Select Ground Shipping (+$7.84) 3 Day Shipping Service (+$15.38) 2 Day A…" at bounding box center [768, 306] width 218 height 23
select select "03"
click at [659, 294] on select "Please Select Ground Shipping (+$7.84) 3 Day Shipping Service (+$15.38) 2 Day A…" at bounding box center [768, 306] width 218 height 23
click at [1098, 408] on input "Next" at bounding box center [1092, 417] width 40 height 23
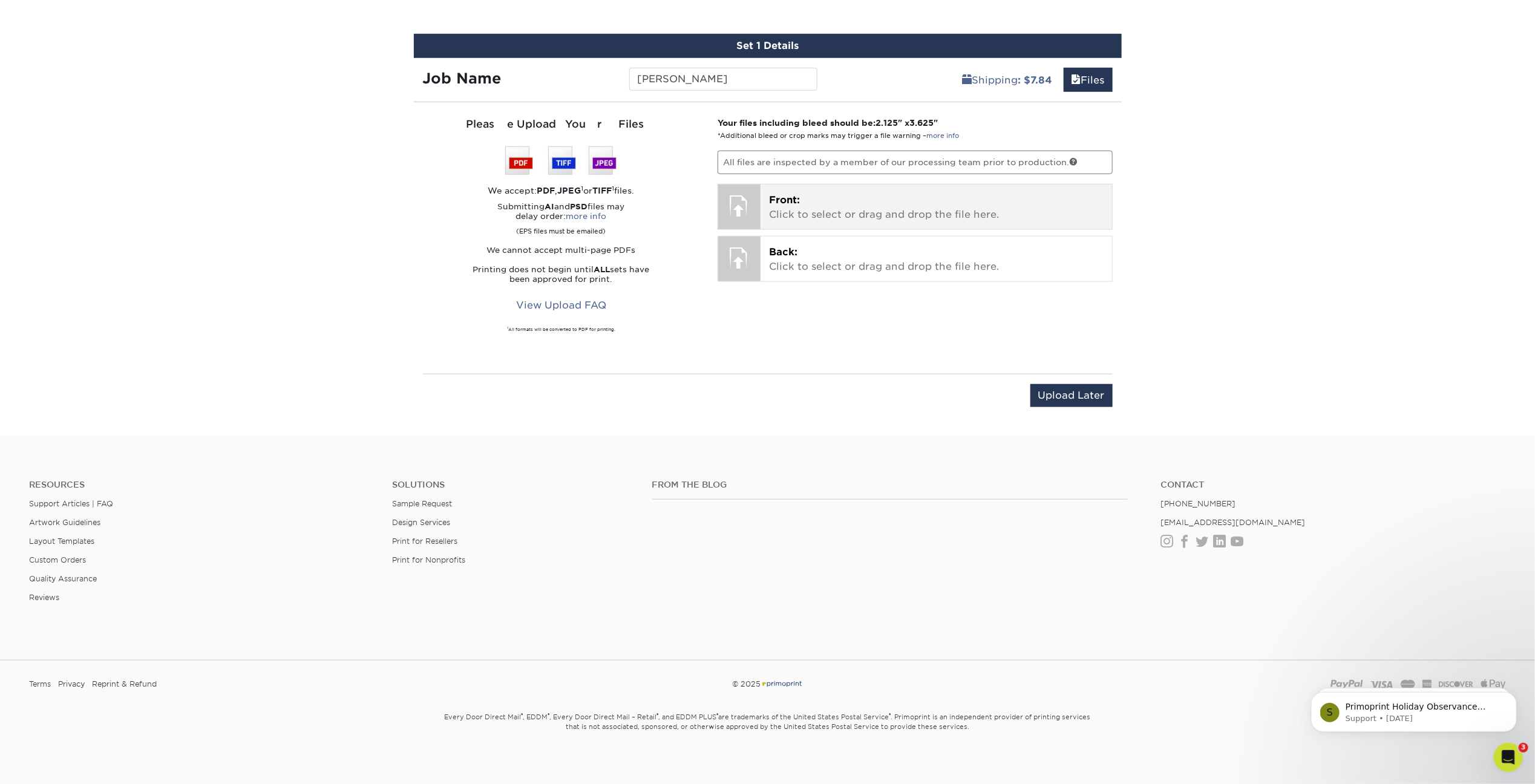
click at [810, 188] on div "Front: Click to select or drag and drop the file here. Choose file" at bounding box center [936, 206] width 351 height 45
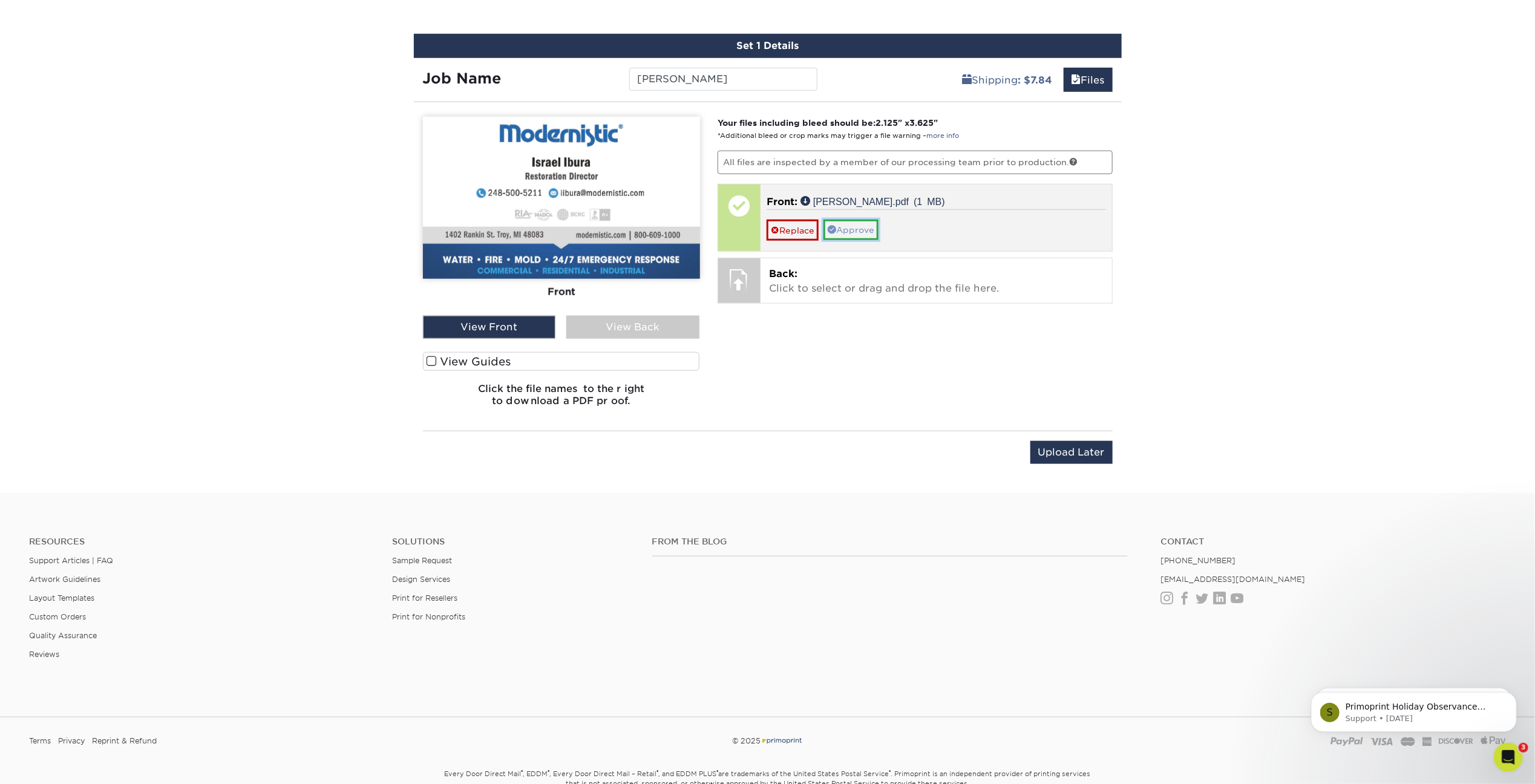
click at [852, 229] on link "Approve" at bounding box center [851, 230] width 55 height 21
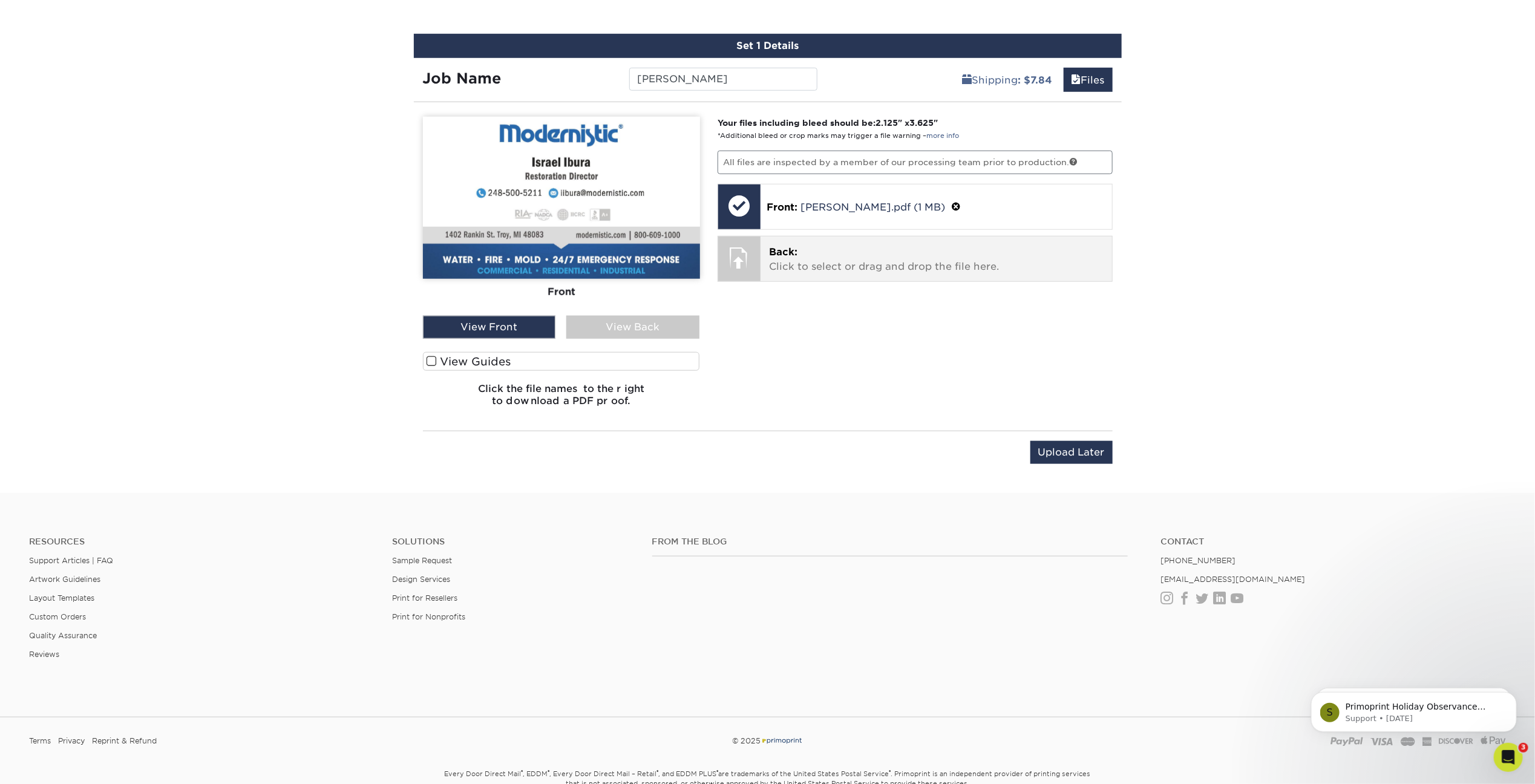
click at [843, 268] on p "Back: Click to select or drag and drop the file here." at bounding box center [936, 259] width 335 height 29
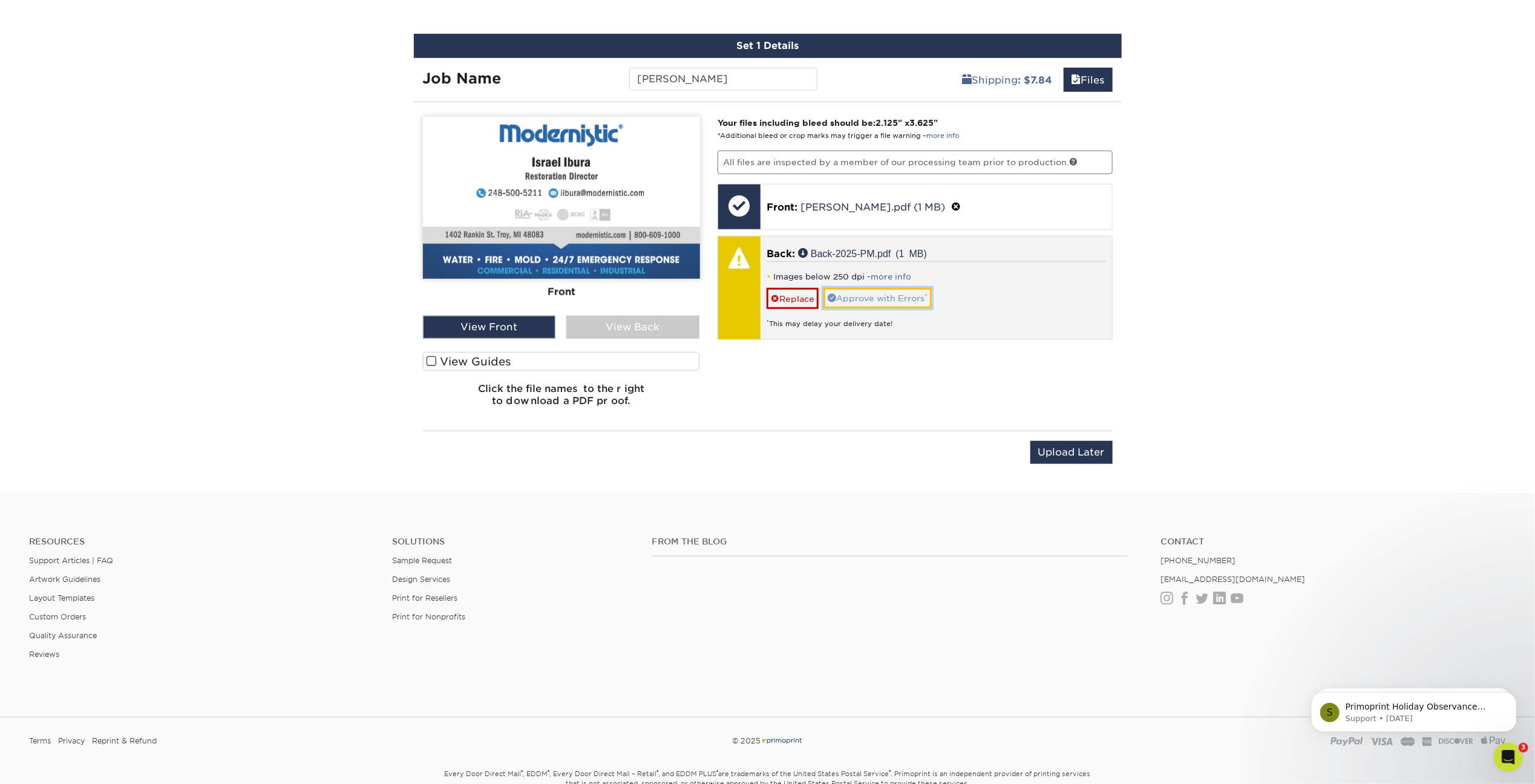
click at [867, 296] on link "Approve with Errors *" at bounding box center [877, 298] width 108 height 21
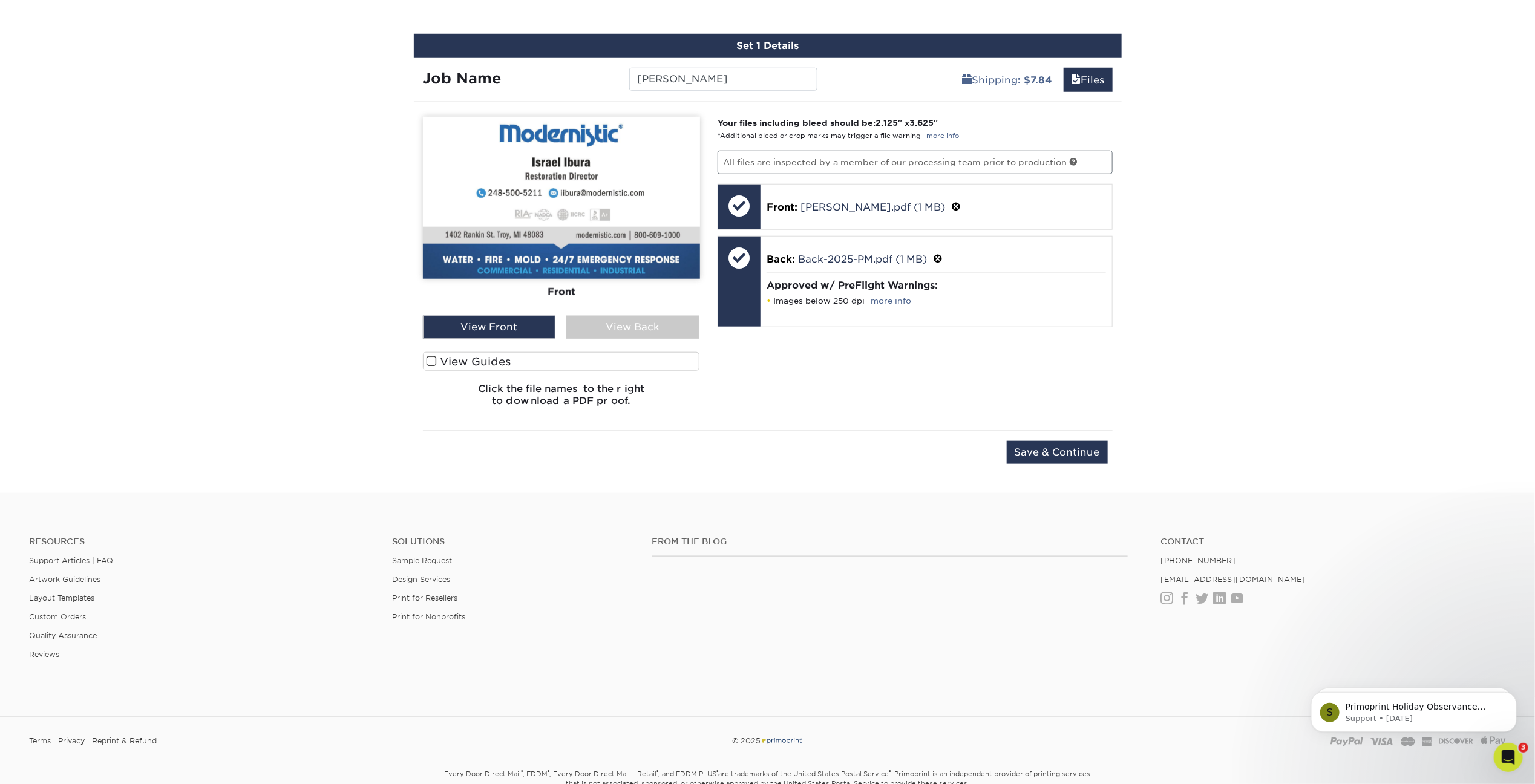
click at [670, 318] on div "View Back" at bounding box center [632, 327] width 133 height 23
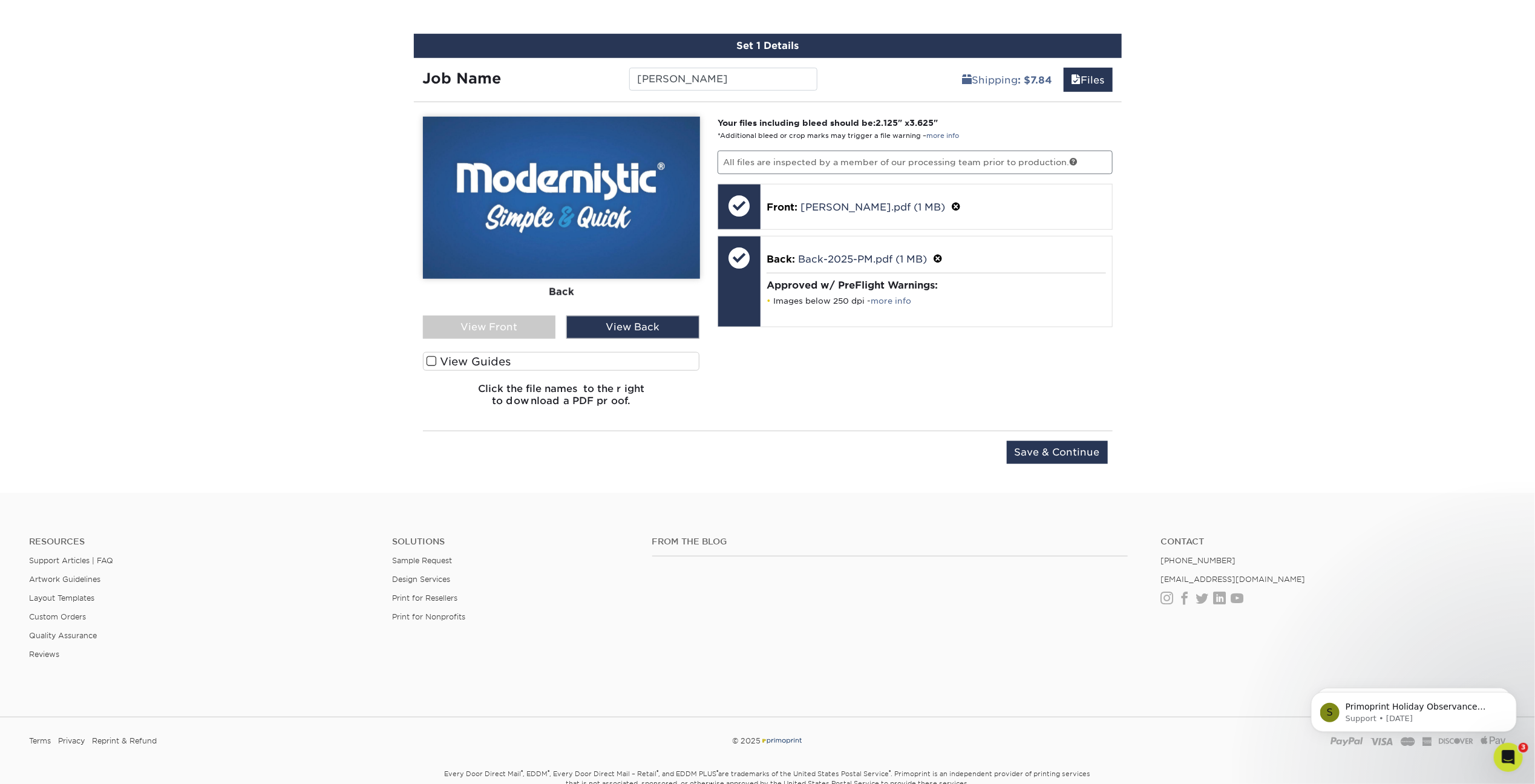
drag, startPoint x: 496, startPoint y: 318, endPoint x: 507, endPoint y: 318, distance: 11.0
click at [495, 318] on div "View Front" at bounding box center [489, 327] width 133 height 23
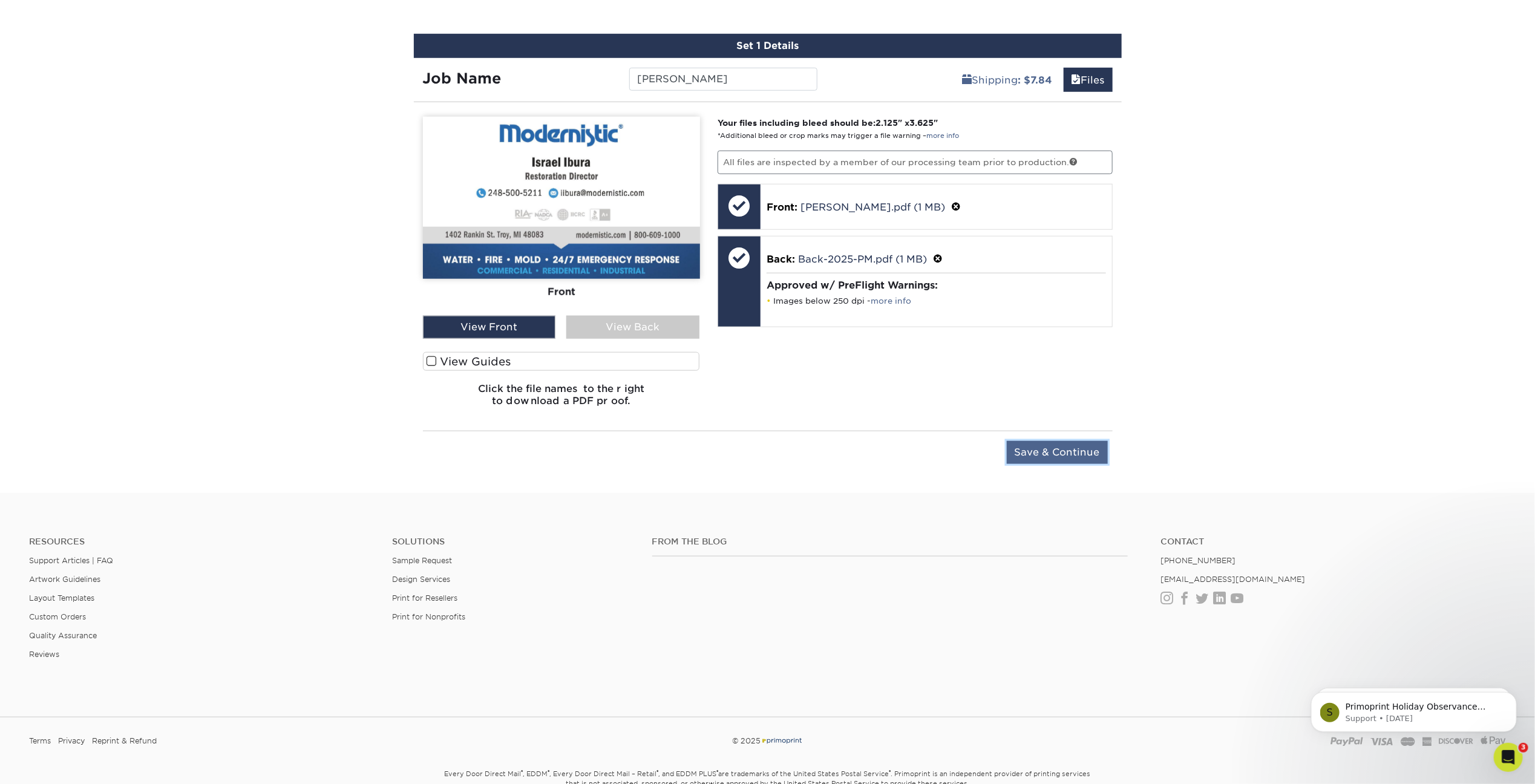
click at [1045, 450] on input "Save & Continue" at bounding box center [1057, 453] width 101 height 23
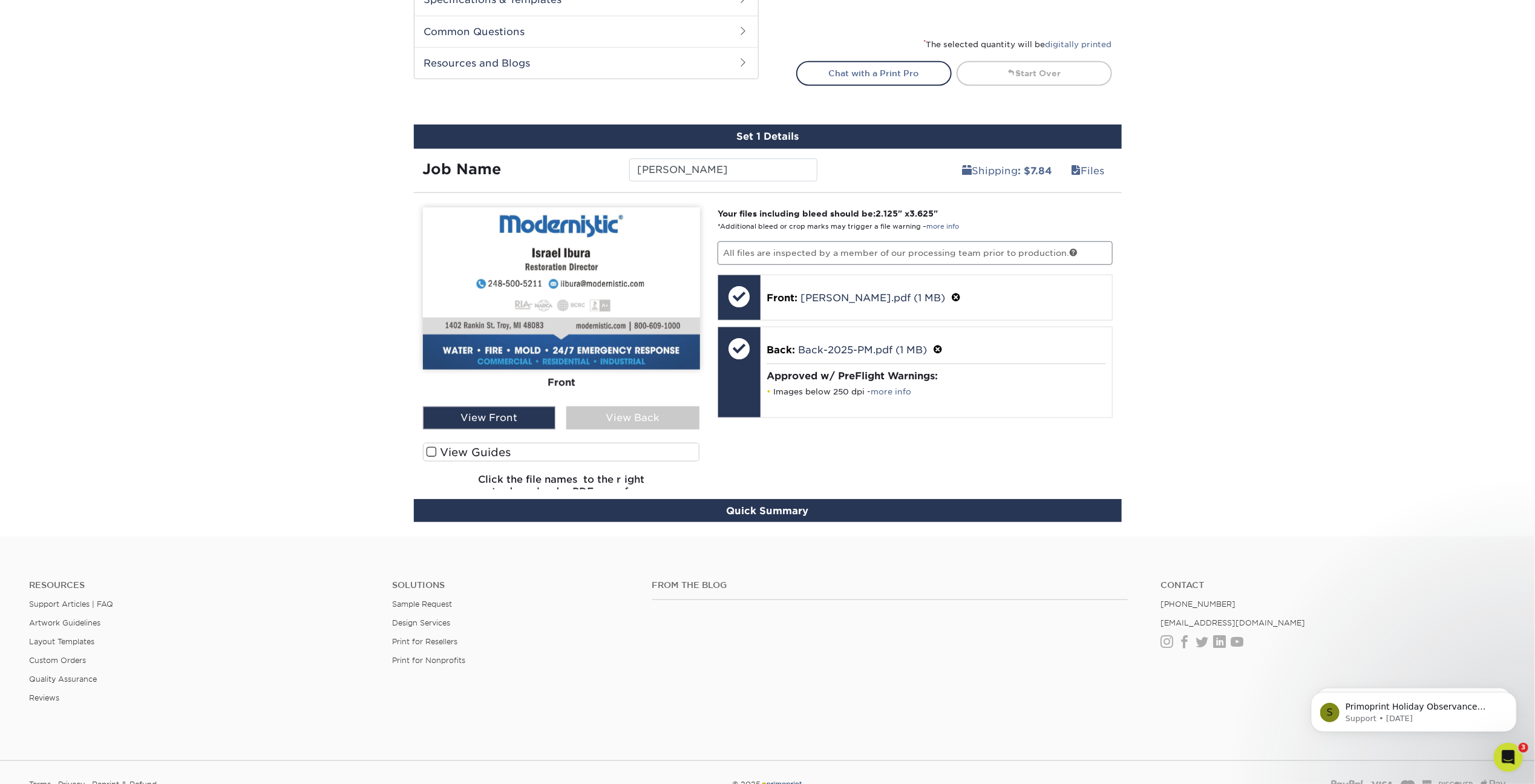
scroll to position [578, 0]
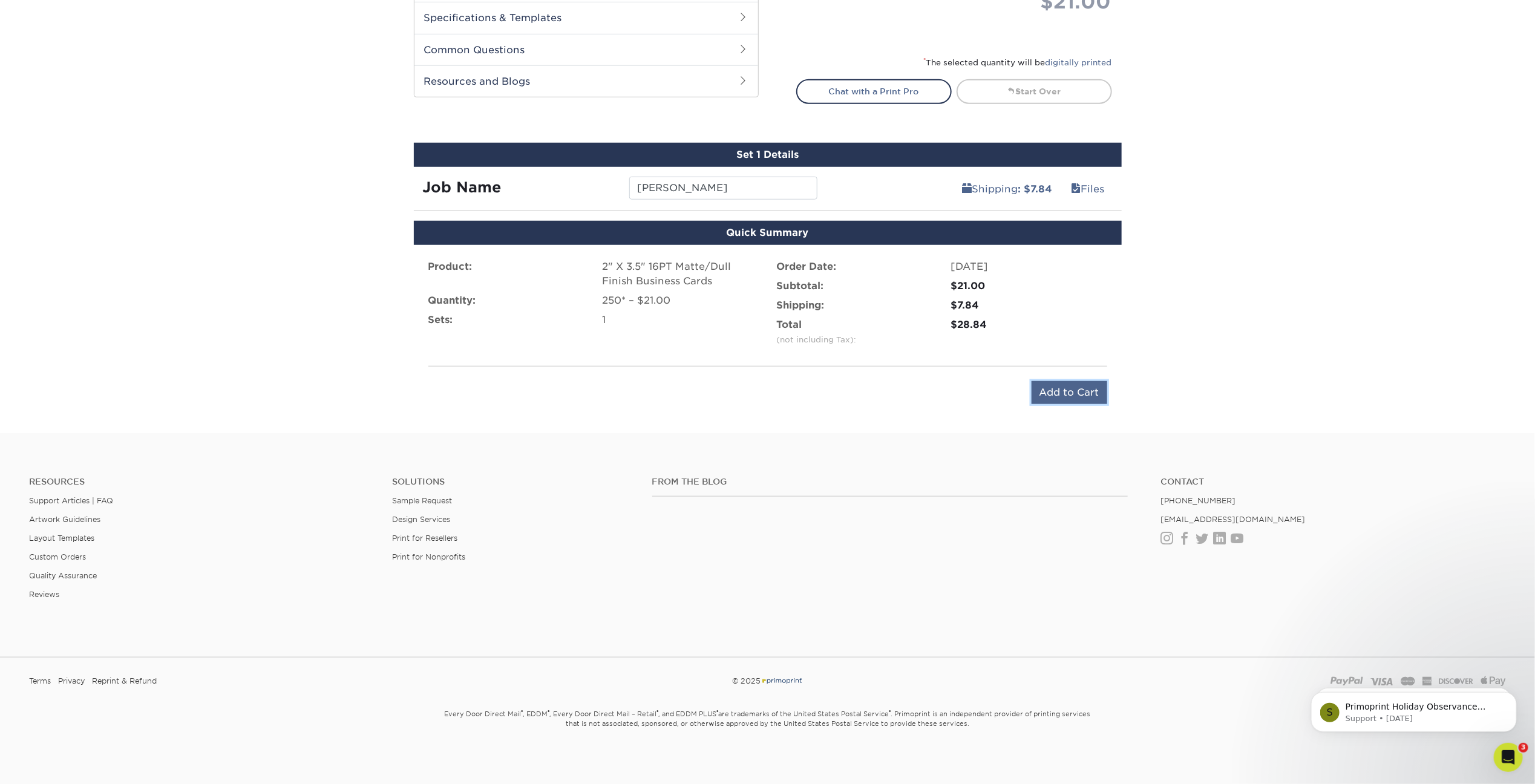
click at [1075, 395] on input "Add to Cart" at bounding box center [1070, 393] width 76 height 23
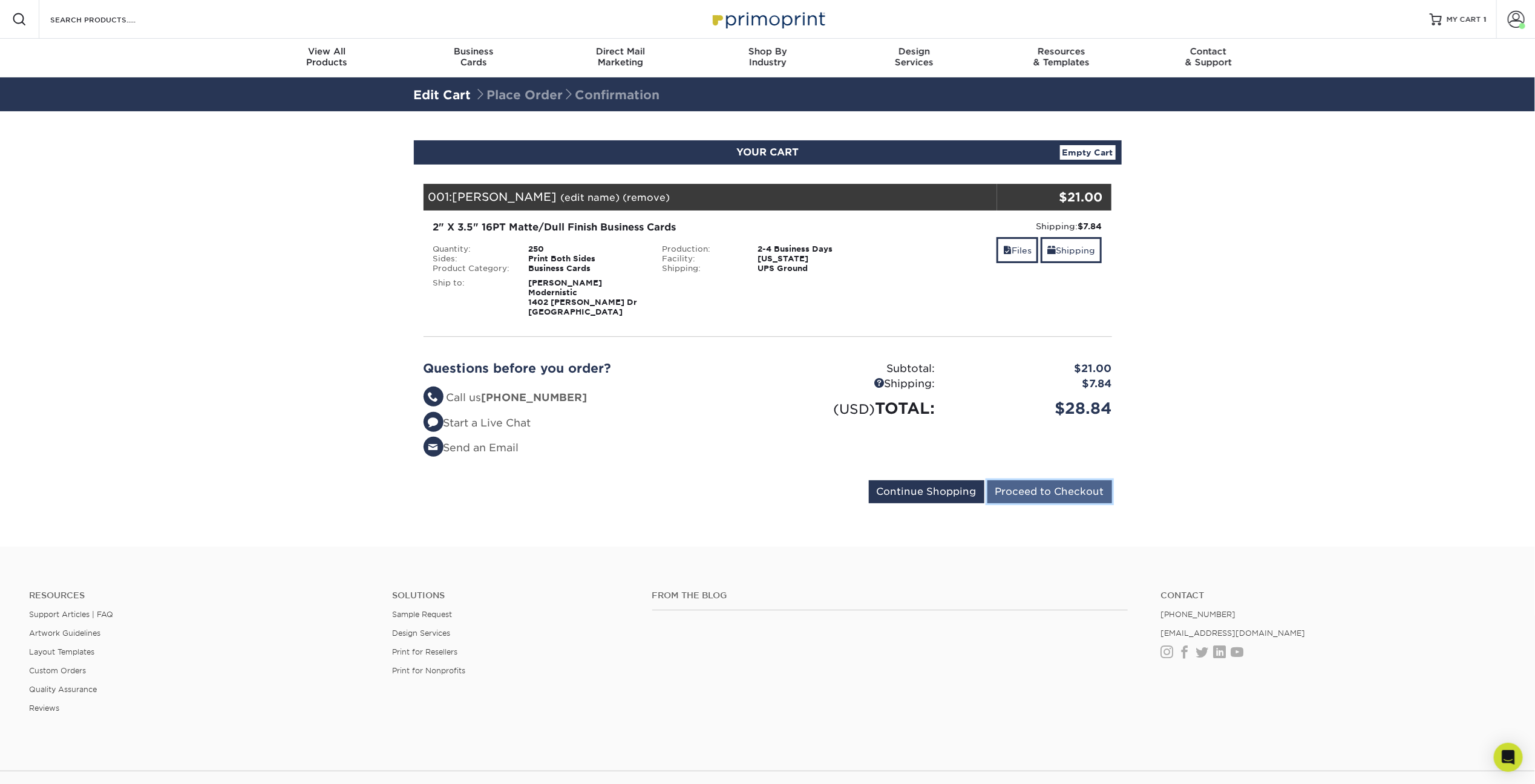
click at [1054, 494] on input "Proceed to Checkout" at bounding box center [1050, 492] width 125 height 23
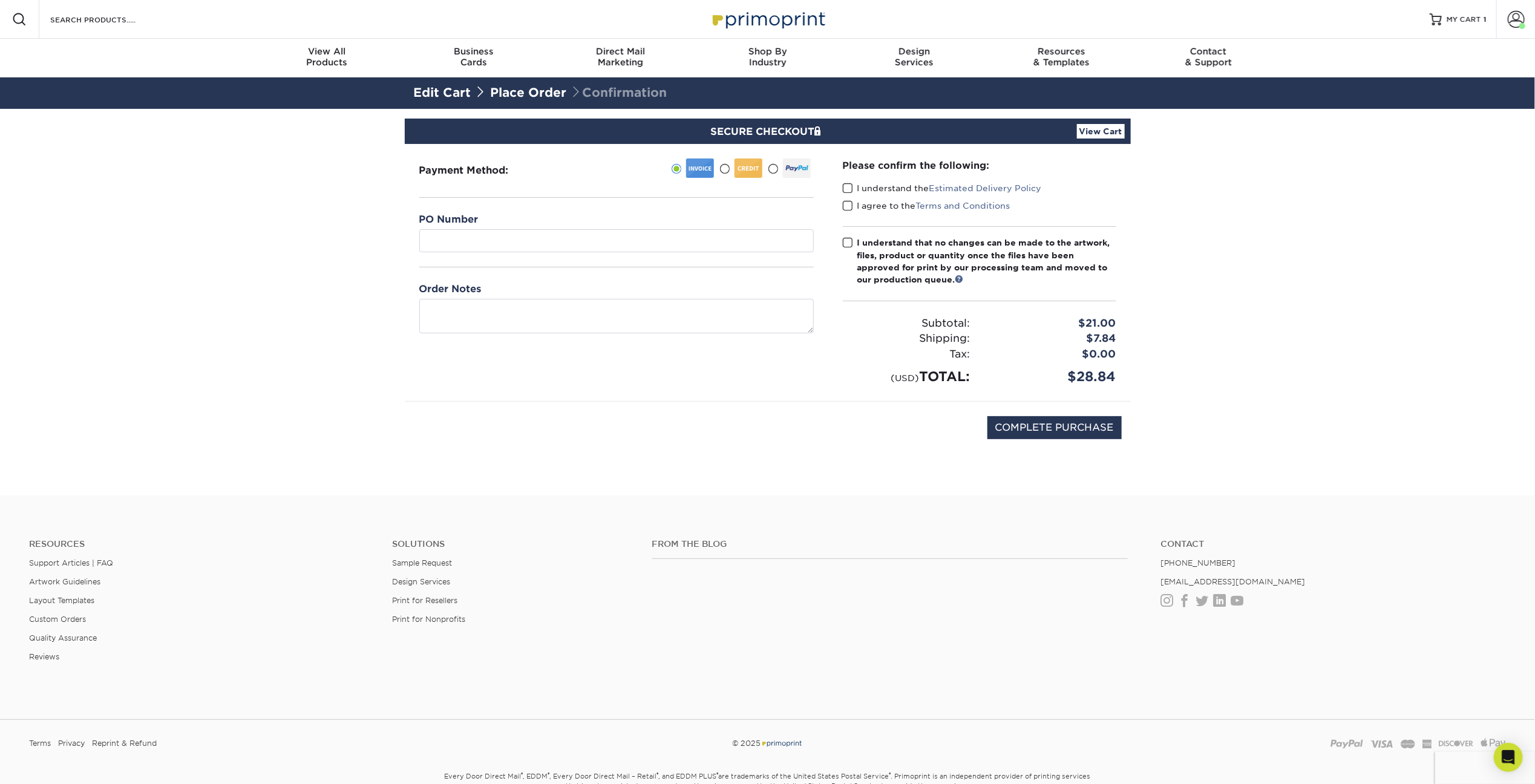
click at [722, 169] on span at bounding box center [724, 169] width 10 height 12
click at [0, 0] on input "radio" at bounding box center [0, 0] width 0 height 0
click at [683, 230] on select "MasterCard - XXXX4199 MasterCard - XXXX7916 MasterCard - XXXX4100 MasterCard - …" at bounding box center [617, 241] width 394 height 23
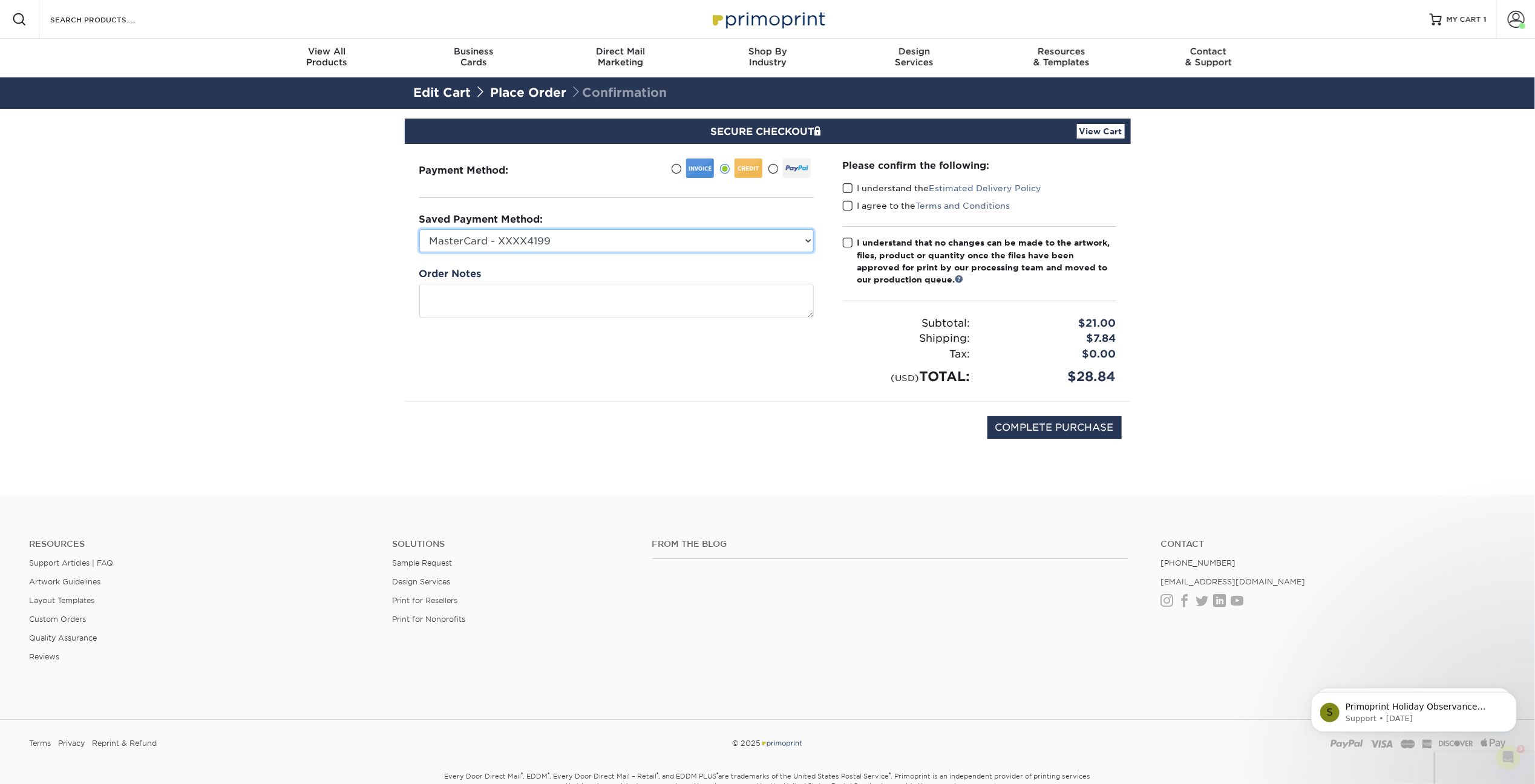
select select "64954"
click at [419, 230] on select "MasterCard - XXXX4199 MasterCard - XXXX7916 MasterCard - XXXX4100 MasterCard - …" at bounding box center [617, 241] width 394 height 23
click at [852, 183] on label "I understand the Estimated Delivery Policy" at bounding box center [942, 188] width 199 height 12
click at [0, 0] on input "I understand the Estimated Delivery Policy" at bounding box center [0, 0] width 0 height 0
click at [851, 205] on span at bounding box center [848, 206] width 10 height 12
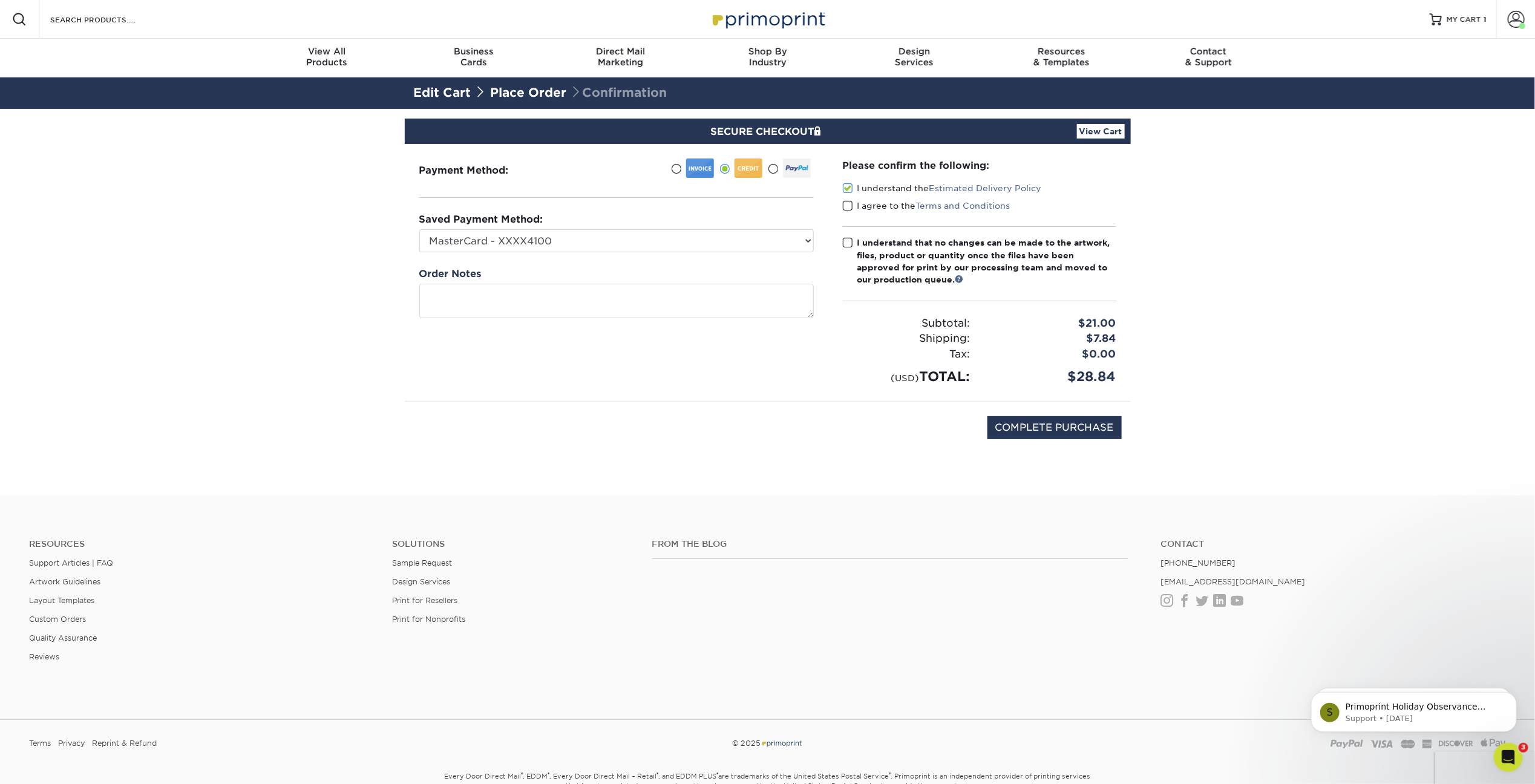
click at [0, 0] on input "I agree to the Terms and Conditions" at bounding box center [0, 0] width 0 height 0
click at [845, 236] on label "I understand that no changes can be made to the artwork, files, product or quan…" at bounding box center [980, 261] width 274 height 50
click at [0, 0] on input "I understand that no changes can be made to the artwork, files, product or quan…" at bounding box center [0, 0] width 0 height 0
click at [1061, 433] on input "COMPLETE PURCHASE" at bounding box center [1054, 428] width 134 height 23
type input "PROCESSING, PLEASE WAIT..."
